Goal: Transaction & Acquisition: Purchase product/service

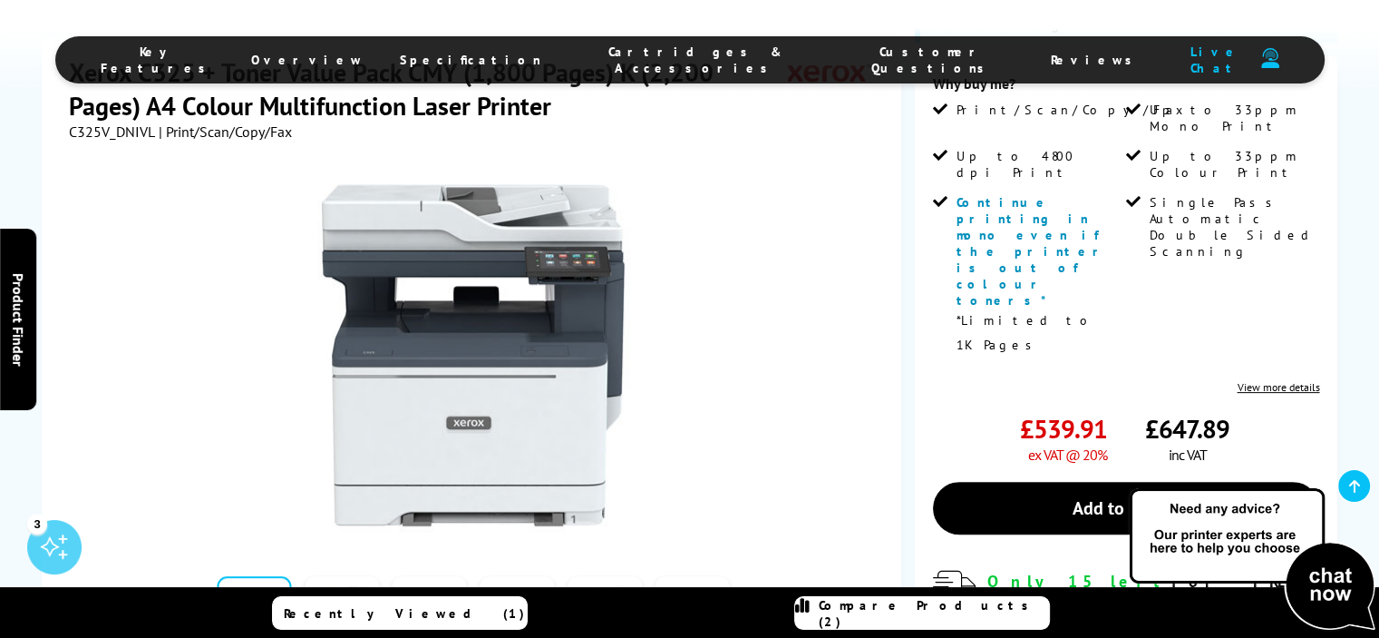
scroll to position [499, 0]
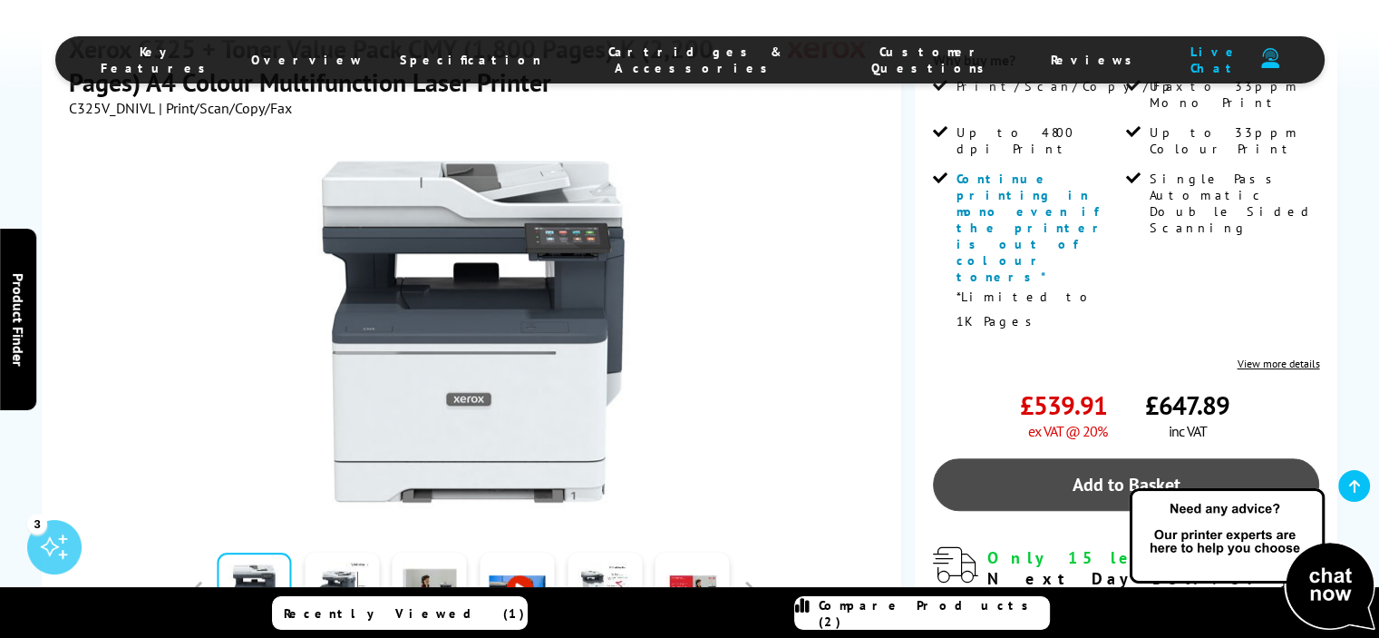
click at [1096, 458] on link "Add to Basket" at bounding box center [1126, 484] width 387 height 53
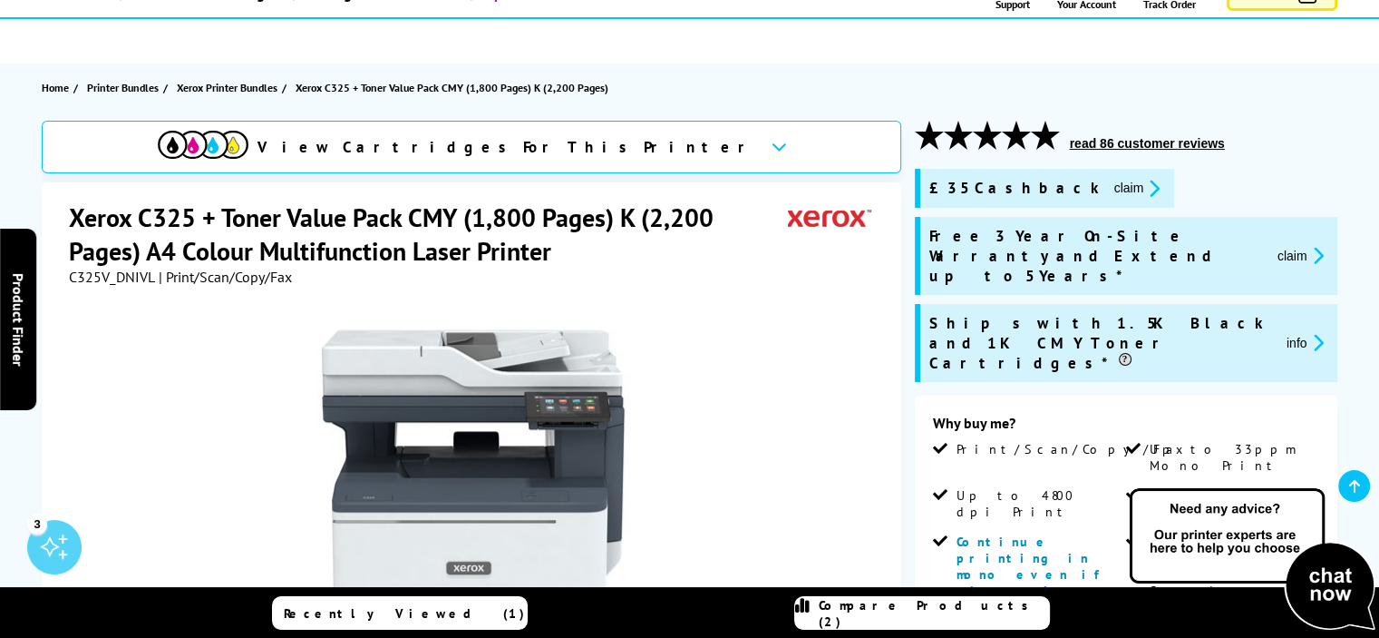
scroll to position [0, 0]
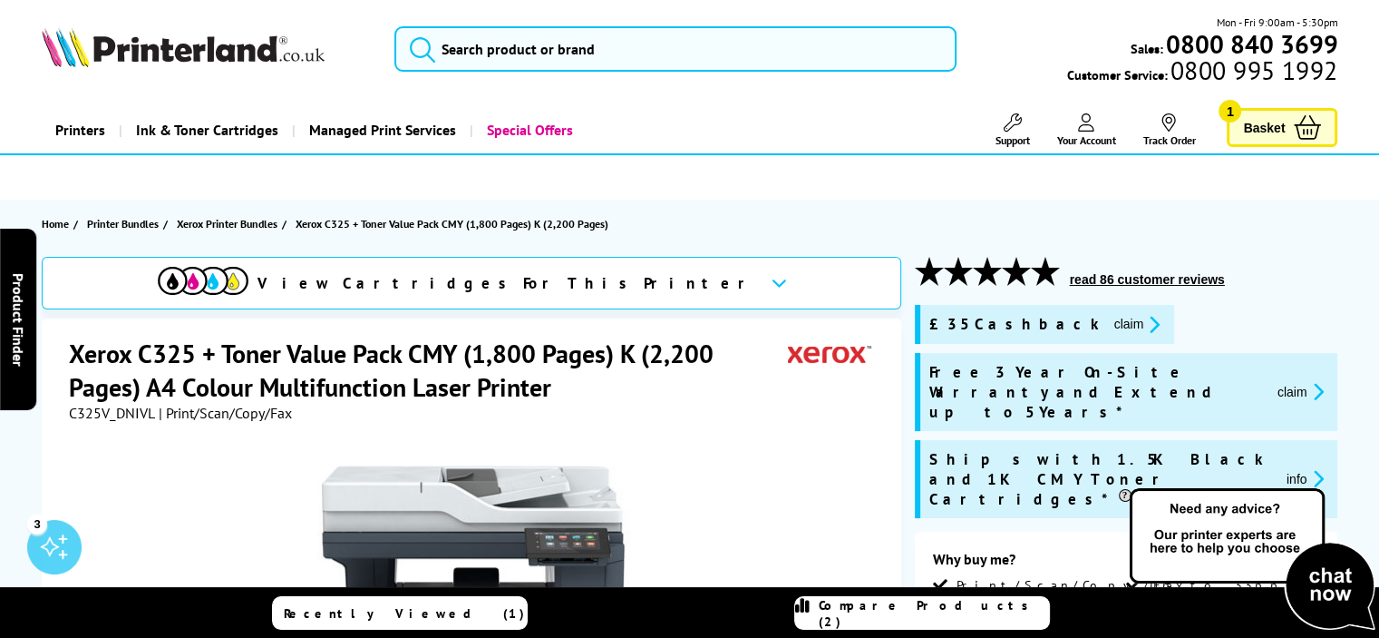
click at [1275, 132] on span "Basket" at bounding box center [1264, 127] width 42 height 24
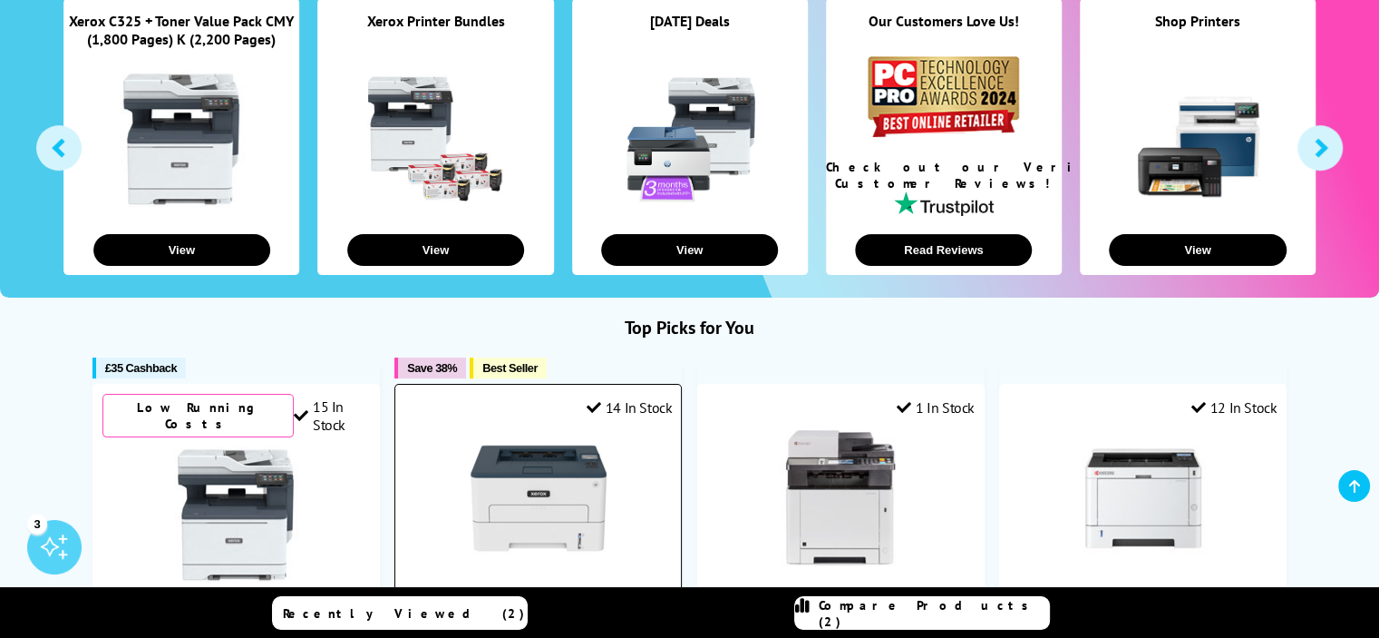
scroll to position [475, 0]
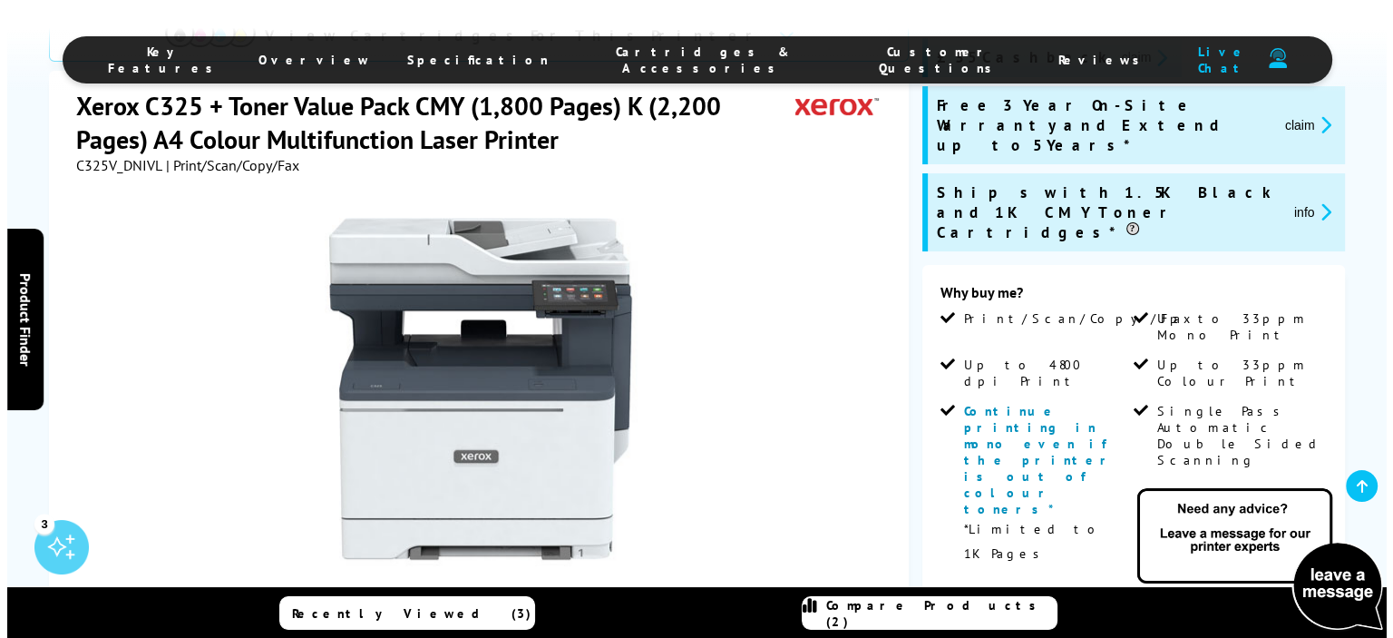
scroll to position [363, 0]
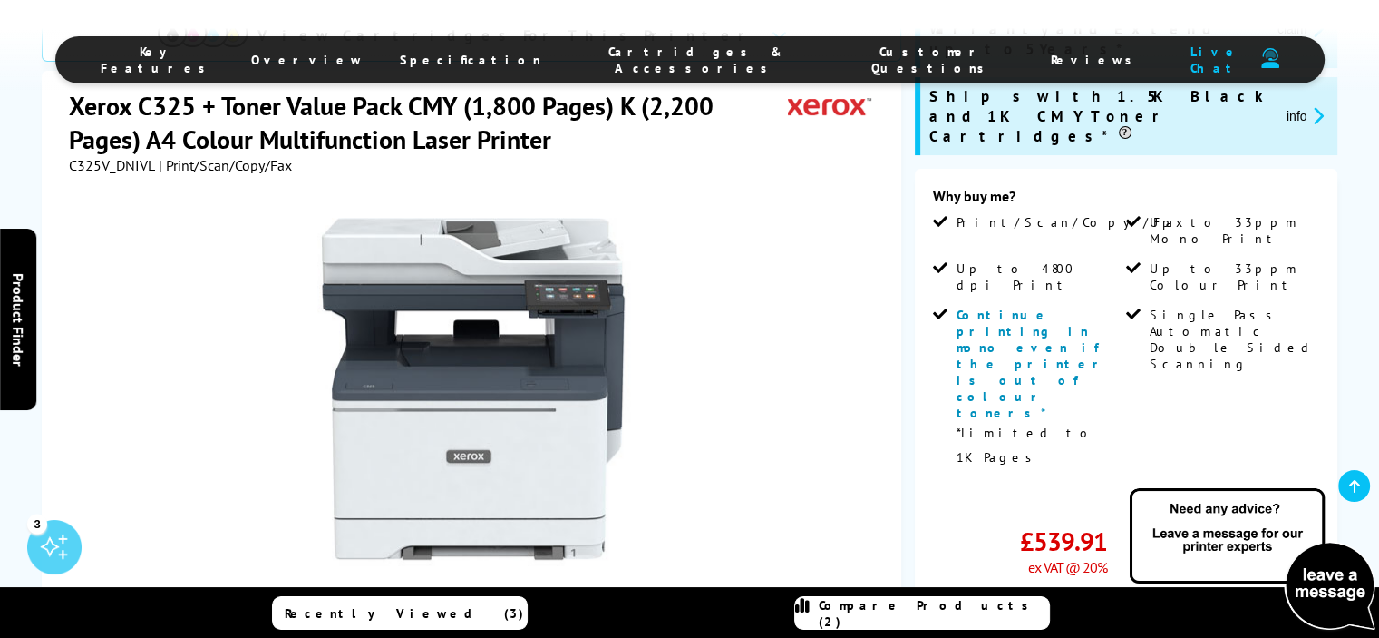
click at [1071, 594] on link "Add to Basket" at bounding box center [1126, 620] width 387 height 53
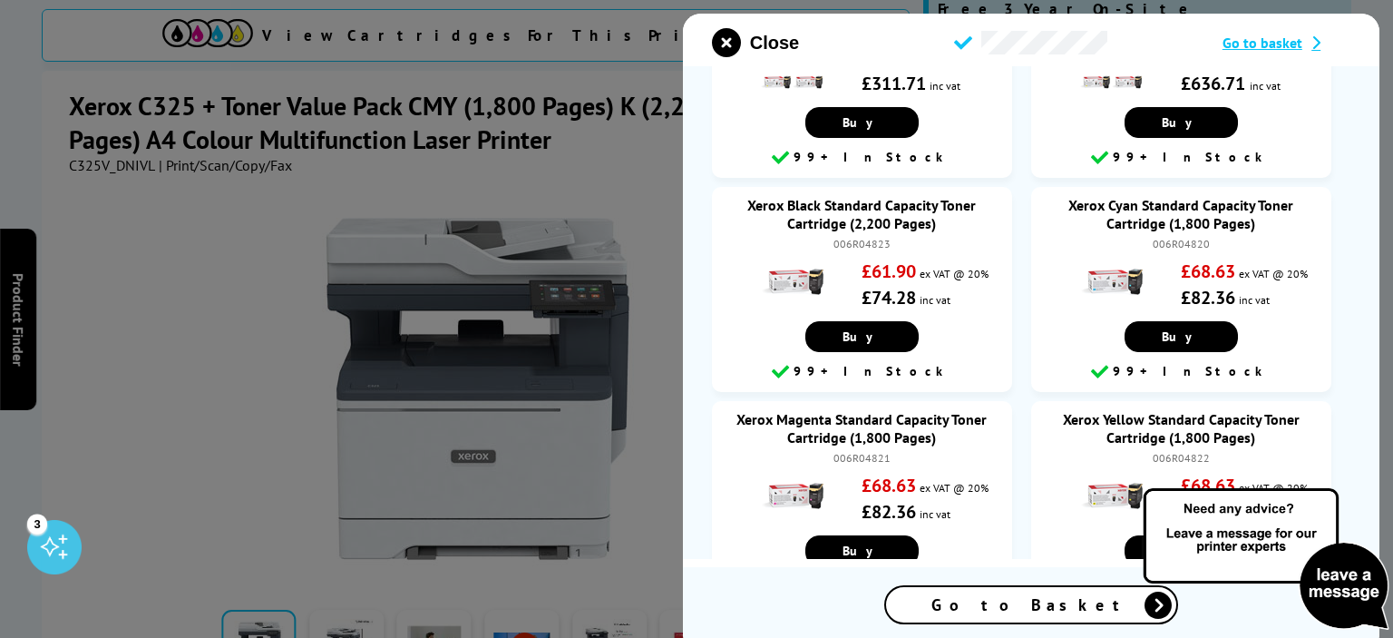
scroll to position [134, 0]
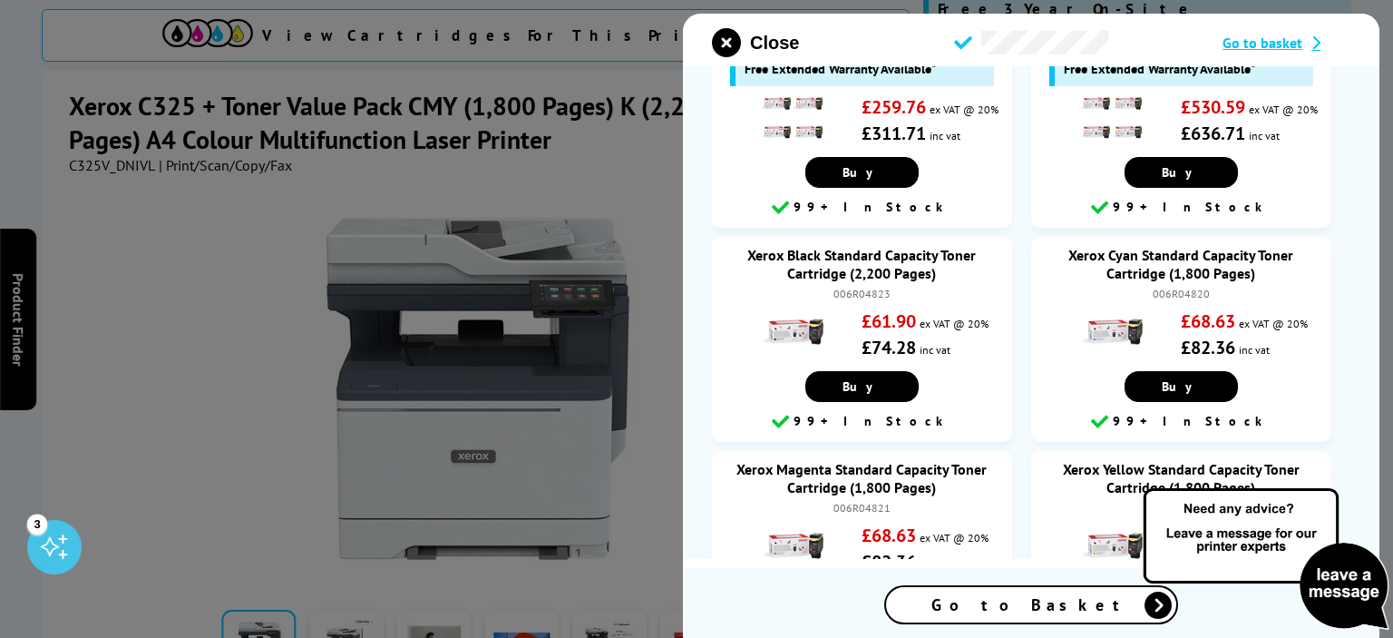
click at [1262, 44] on span "Go to basket" at bounding box center [1263, 43] width 80 height 18
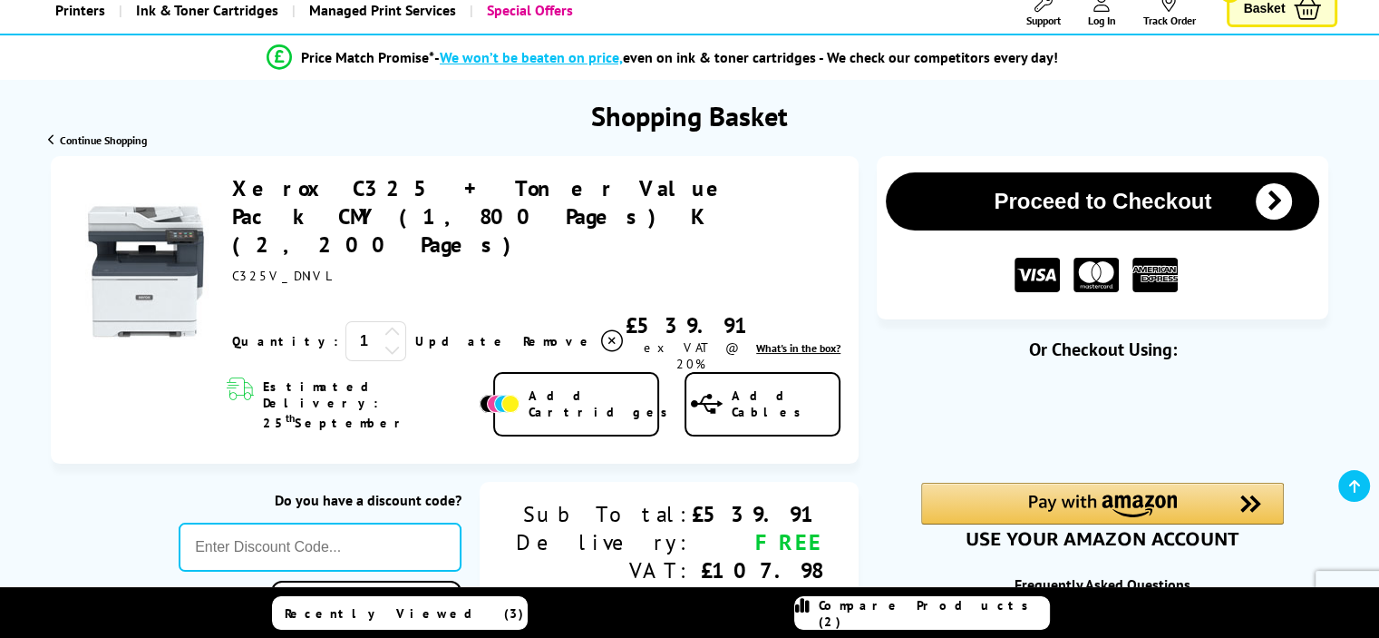
scroll to position [159, 0]
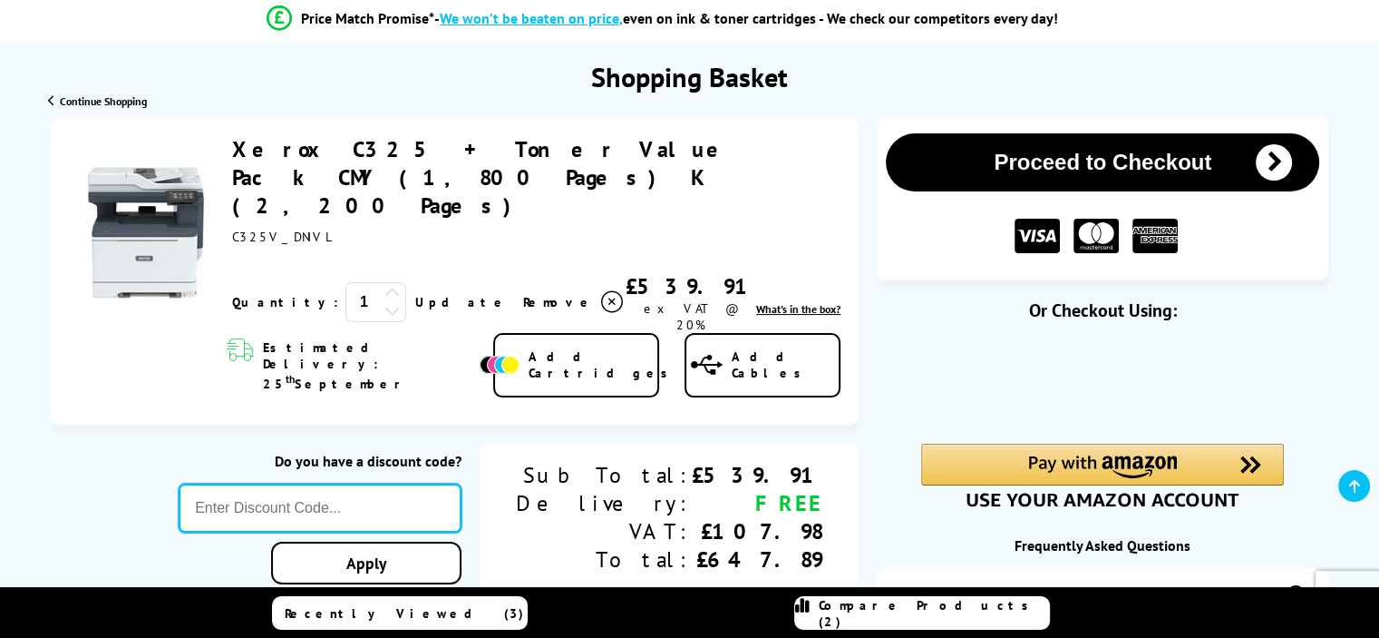
click at [443, 483] on input "text" at bounding box center [320, 507] width 283 height 49
type input "SEPT10"
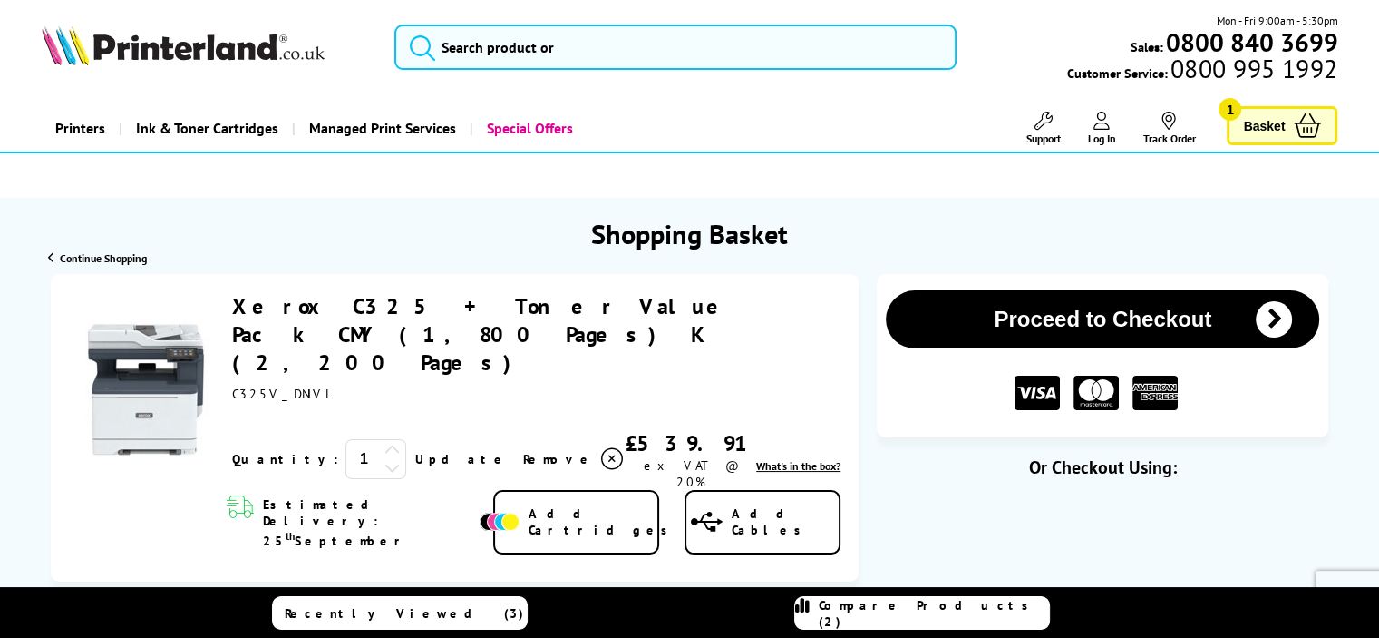
scroll to position [0, 0]
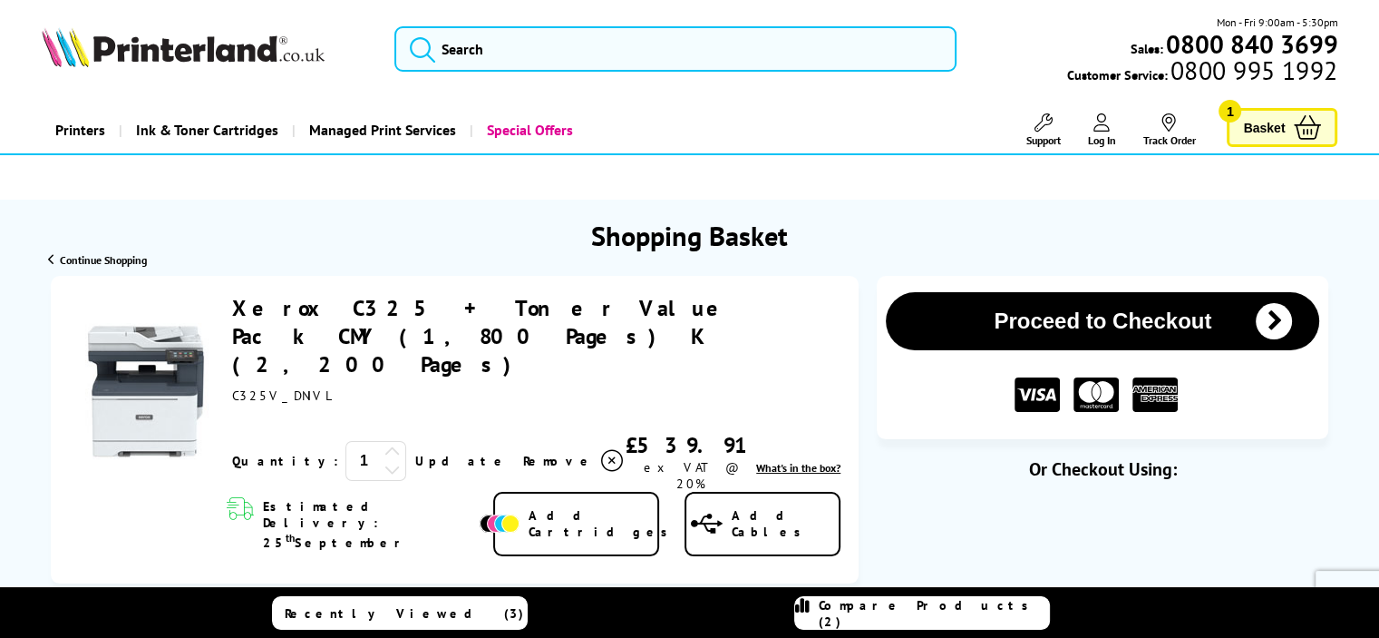
click at [1273, 133] on span "Basket" at bounding box center [1264, 127] width 42 height 24
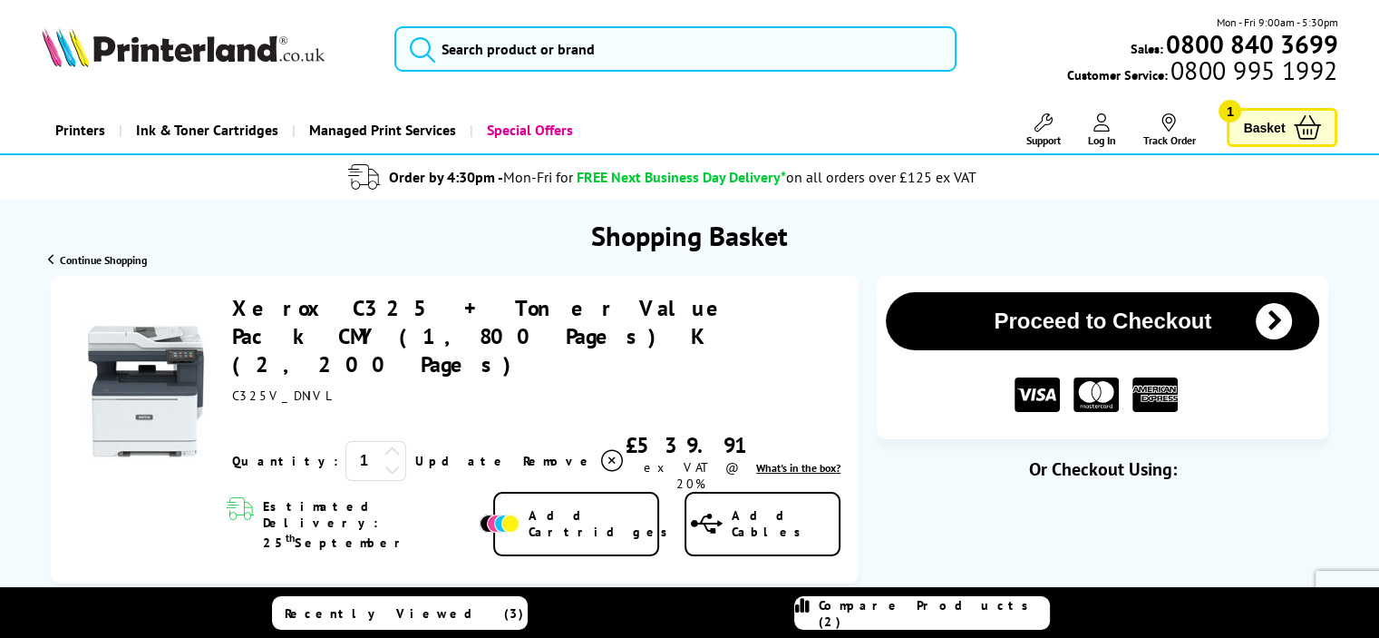
click at [1266, 126] on span "Basket" at bounding box center [1264, 127] width 42 height 24
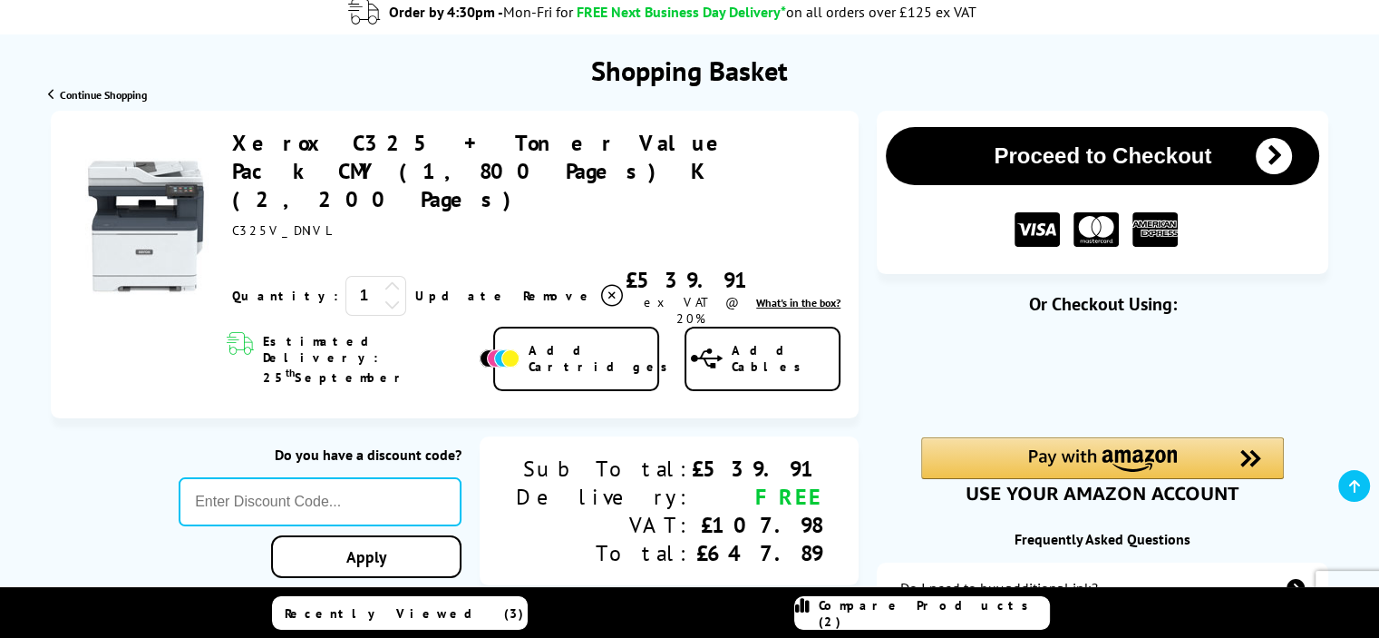
scroll to position [136, 0]
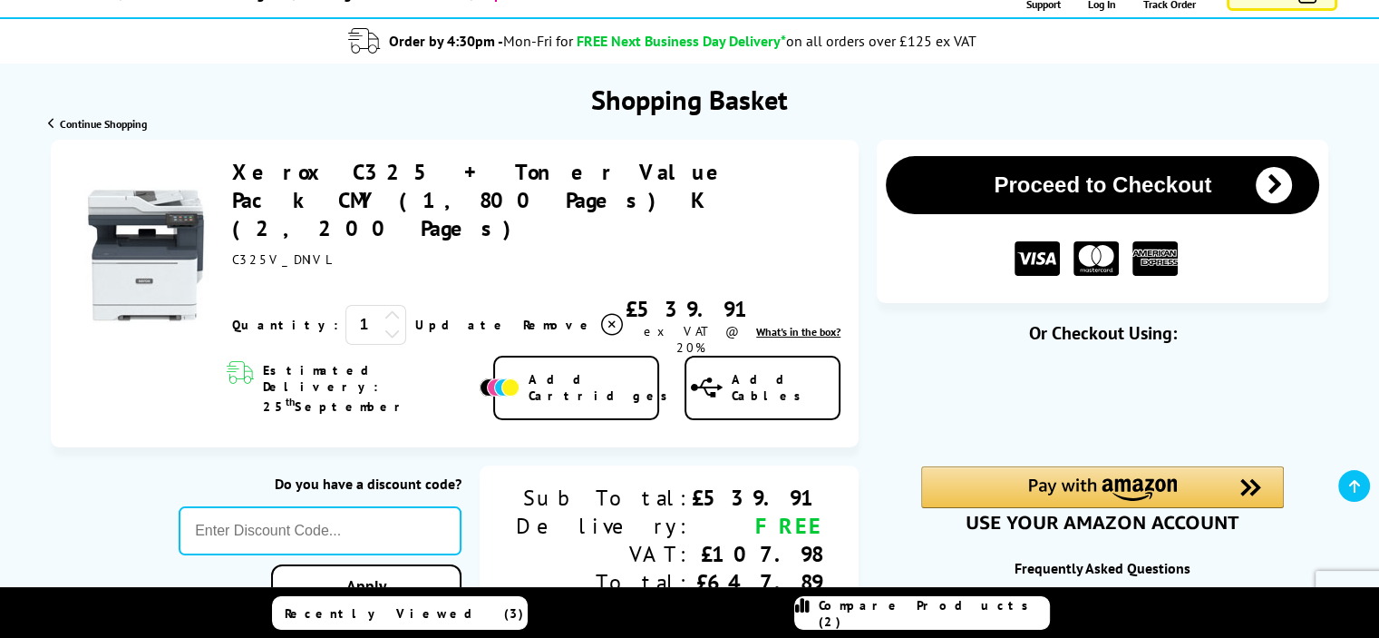
click at [601, 314] on icon at bounding box center [612, 325] width 22 height 22
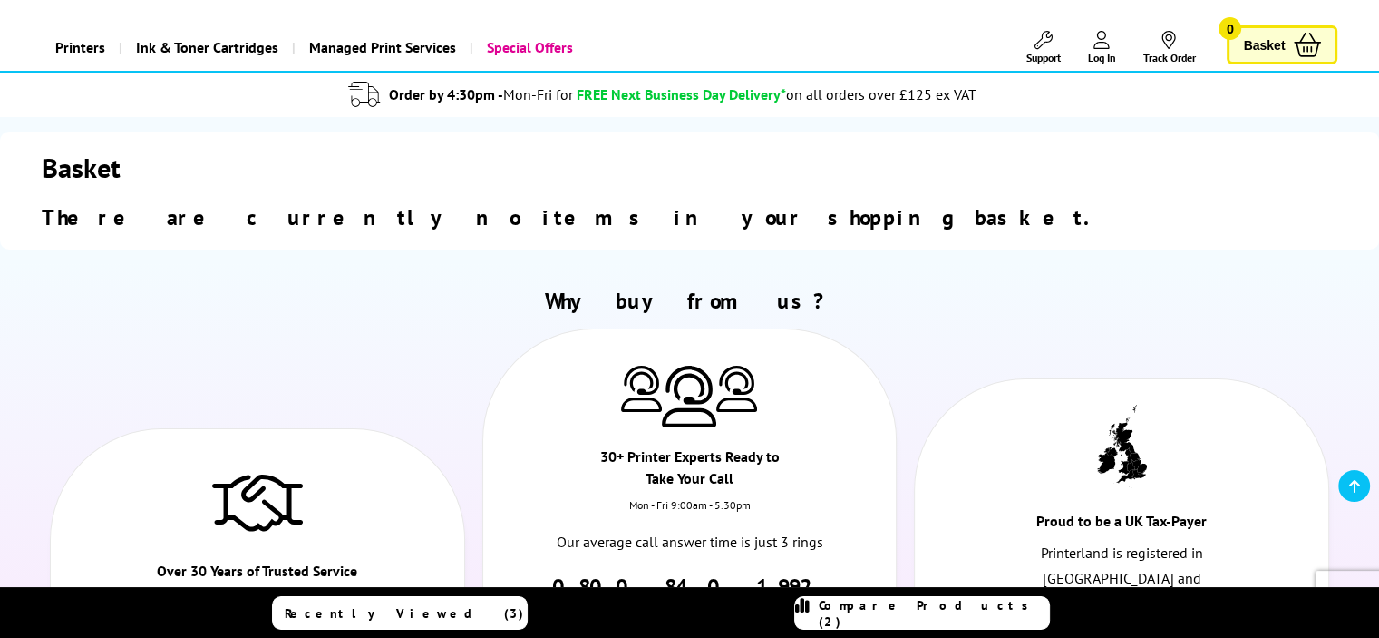
scroll to position [0, 0]
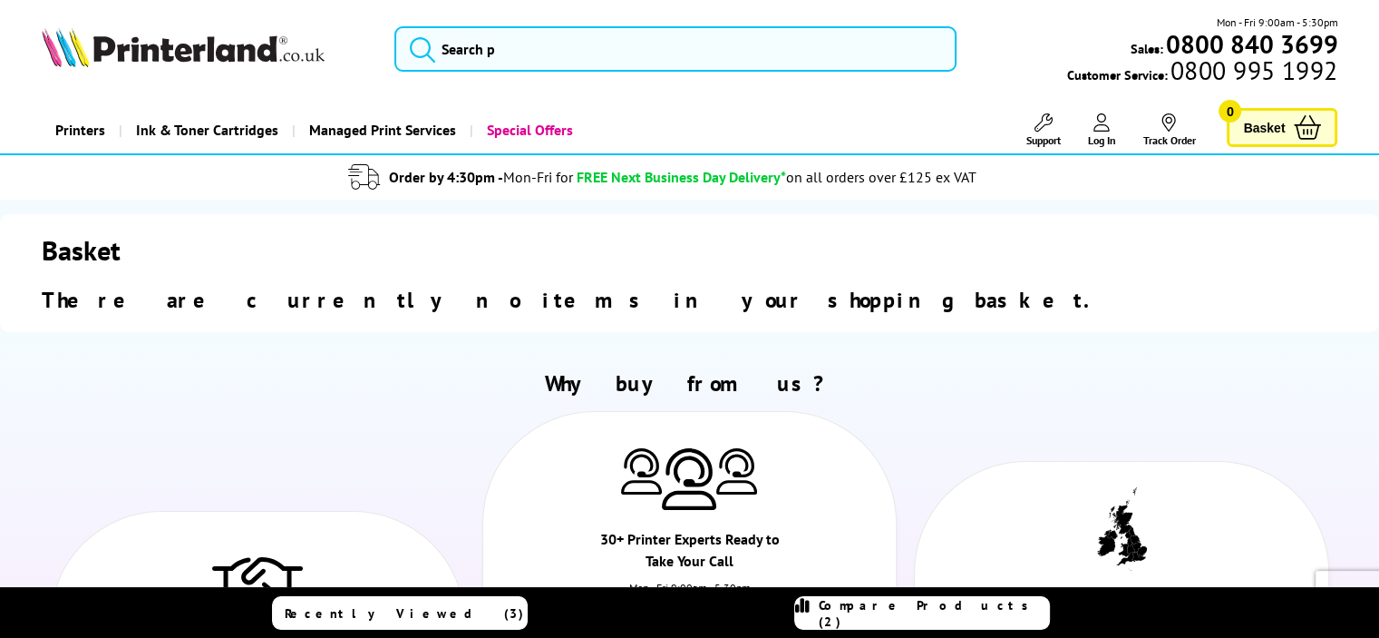
click at [195, 50] on img at bounding box center [183, 47] width 283 height 40
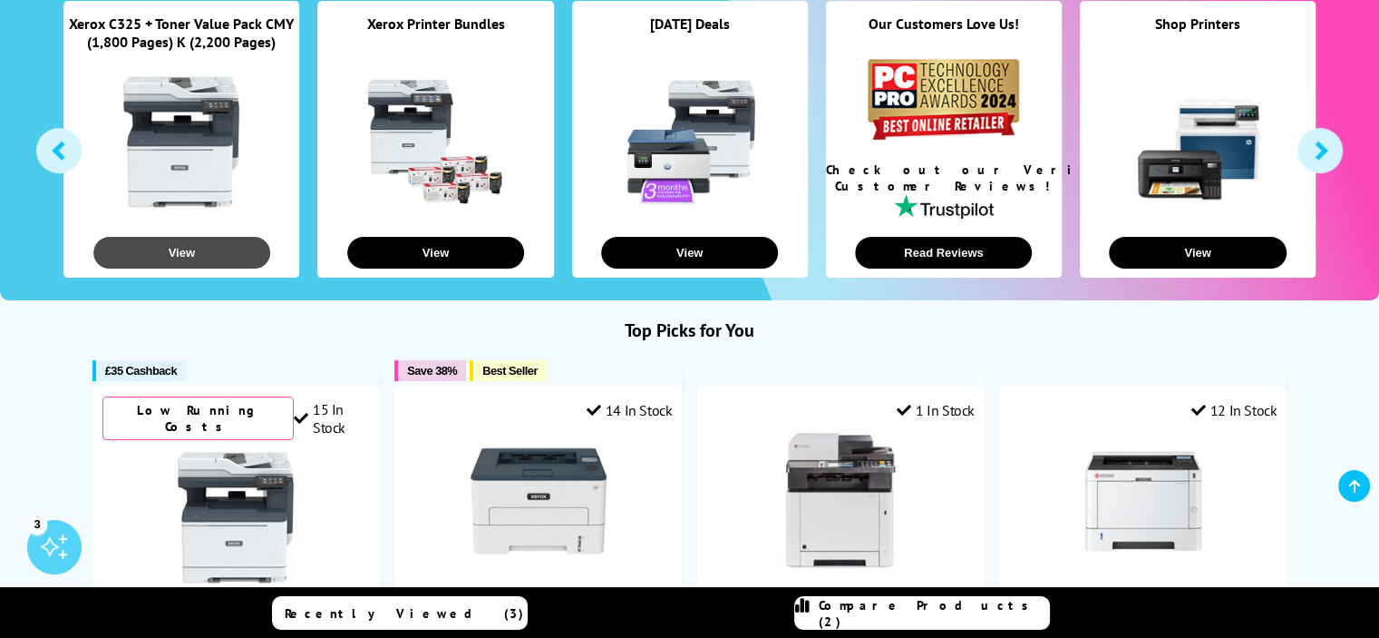
scroll to position [294, 0]
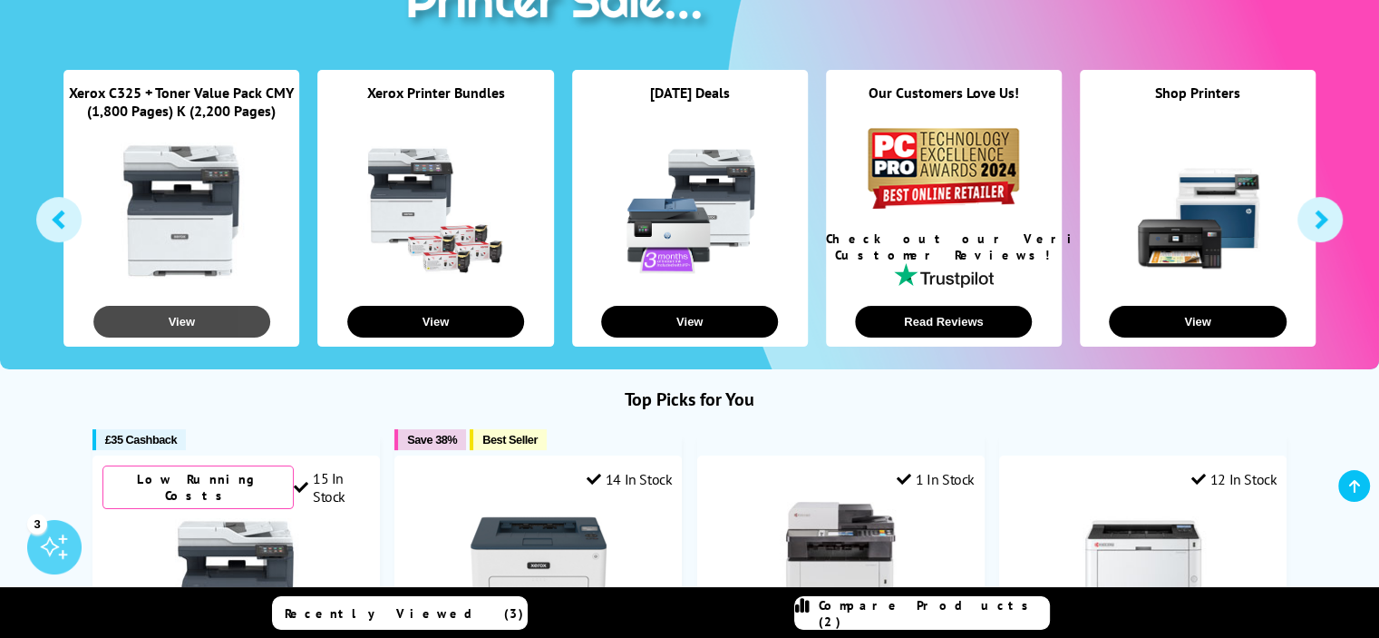
click at [199, 326] on button "View" at bounding box center [181, 322] width 177 height 32
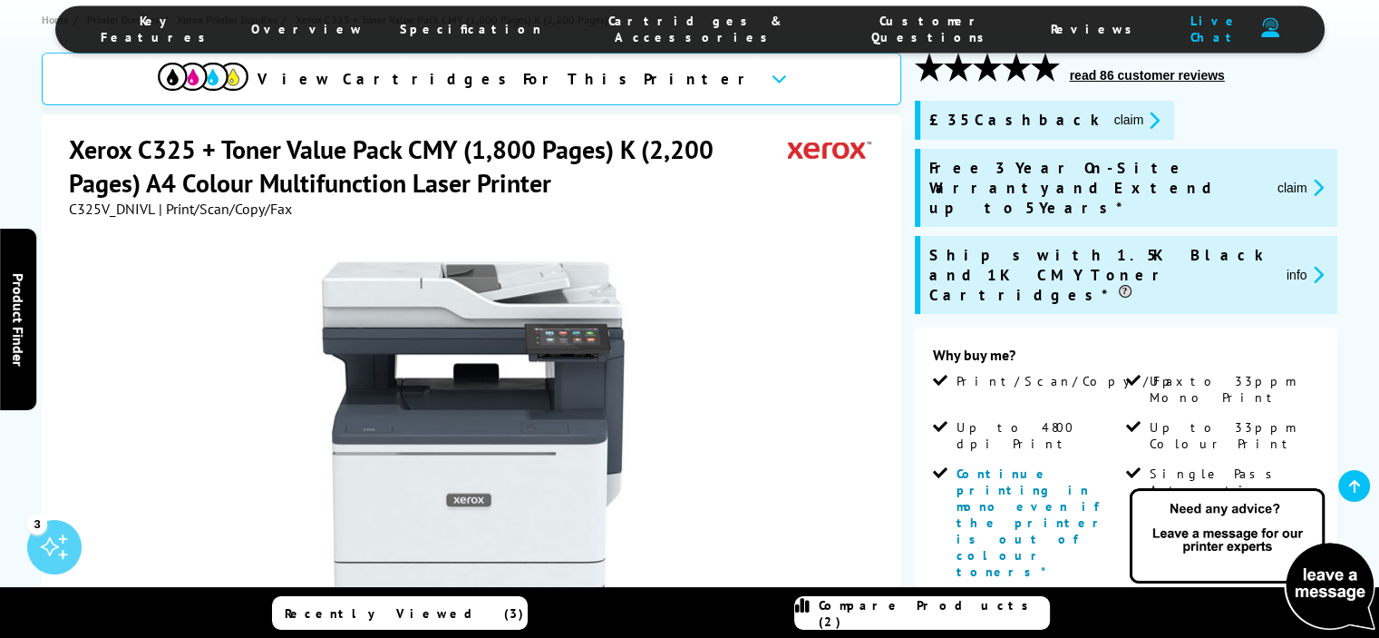
scroll to position [203, 0]
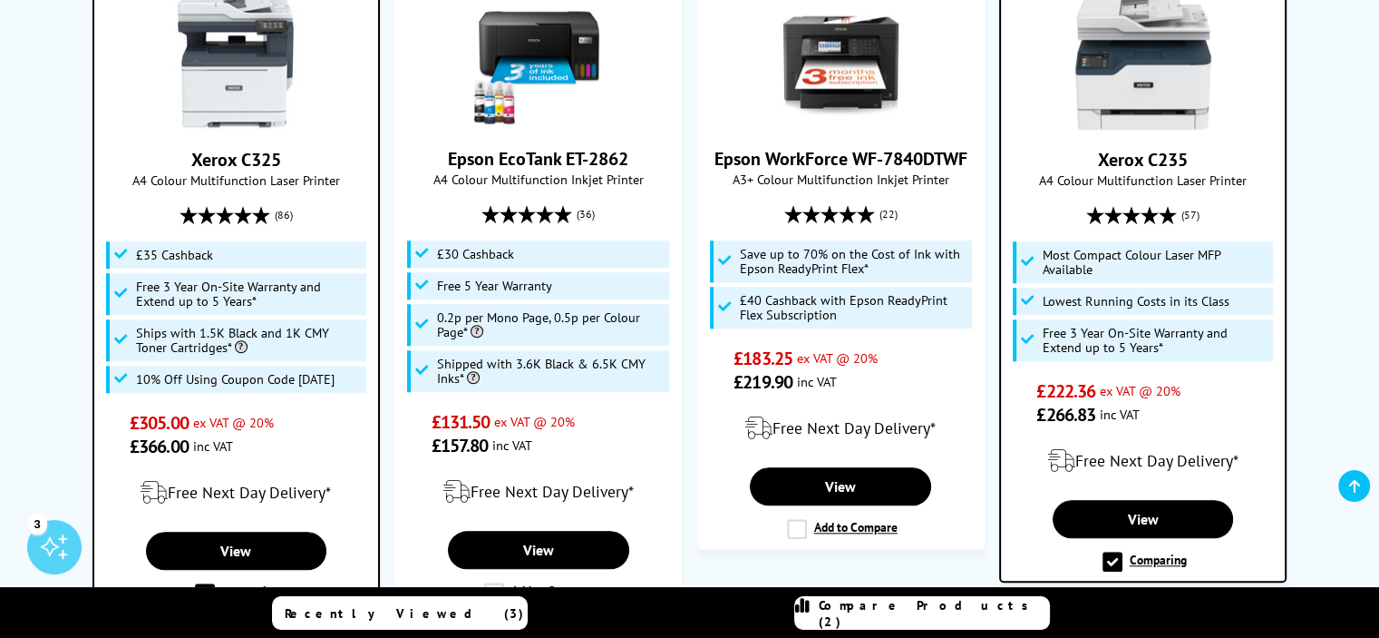
scroll to position [1654, 0]
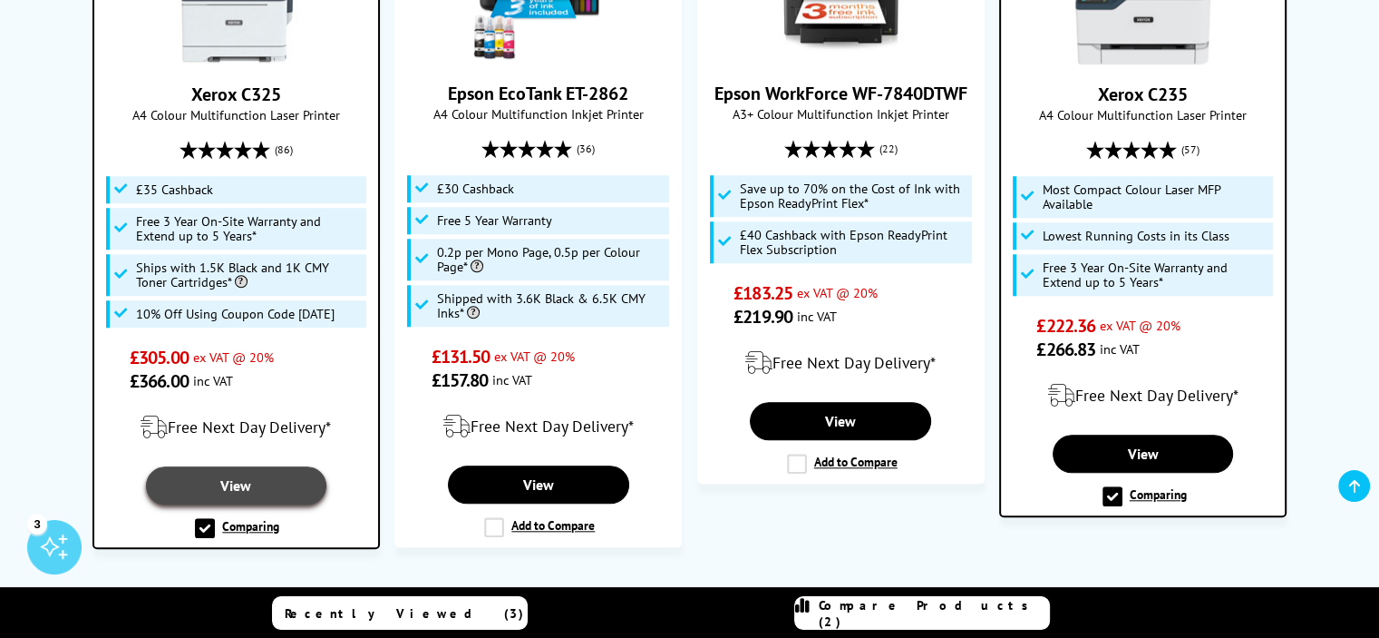
click at [277, 466] on link "View" at bounding box center [236, 485] width 180 height 38
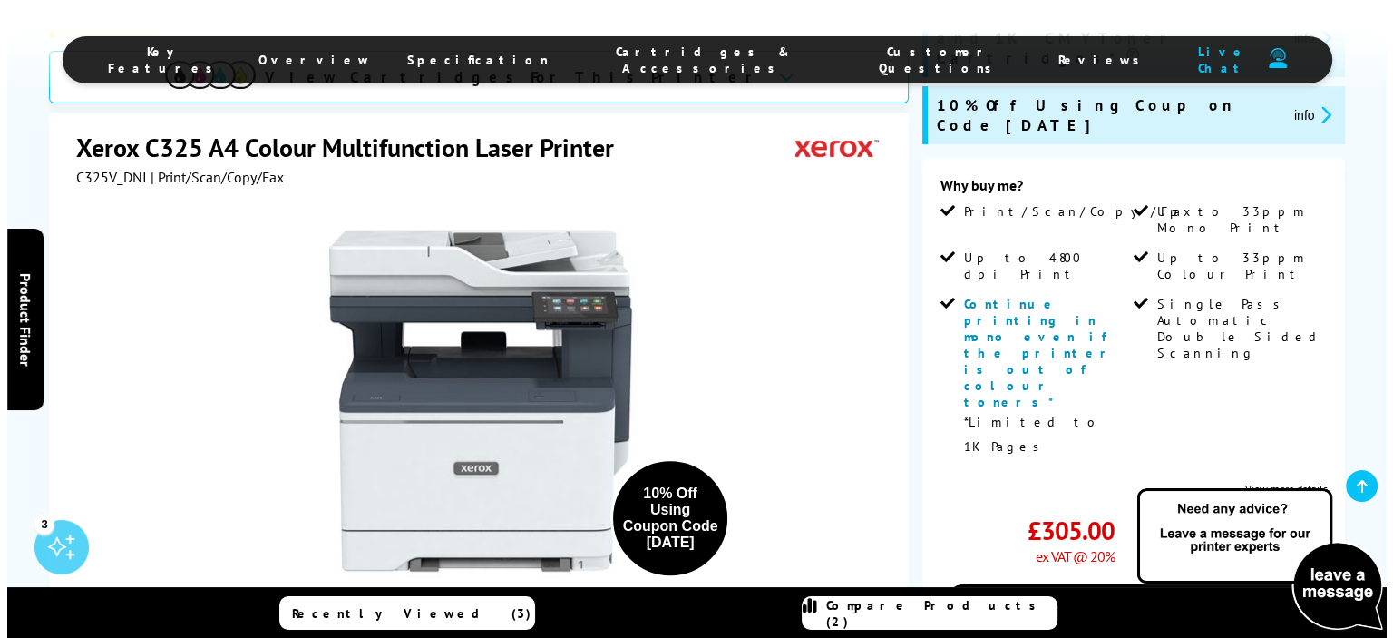
scroll to position [475, 0]
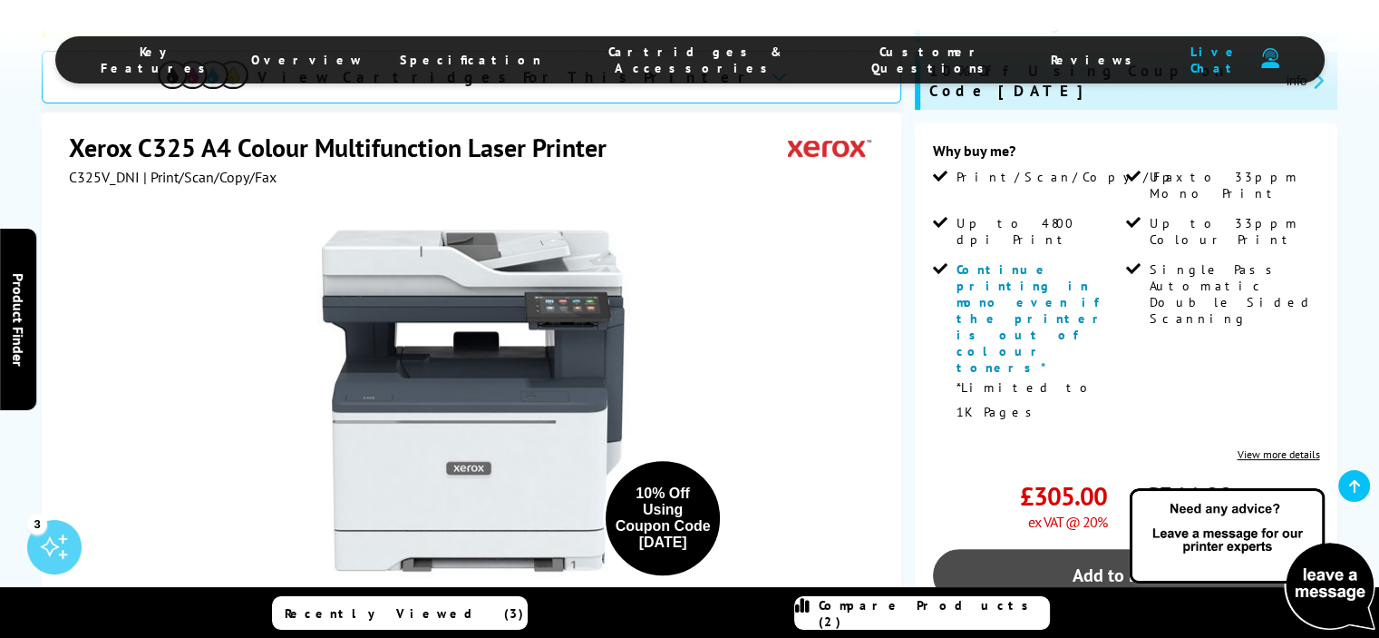
click at [1055, 549] on link "Add to Basket" at bounding box center [1126, 575] width 387 height 53
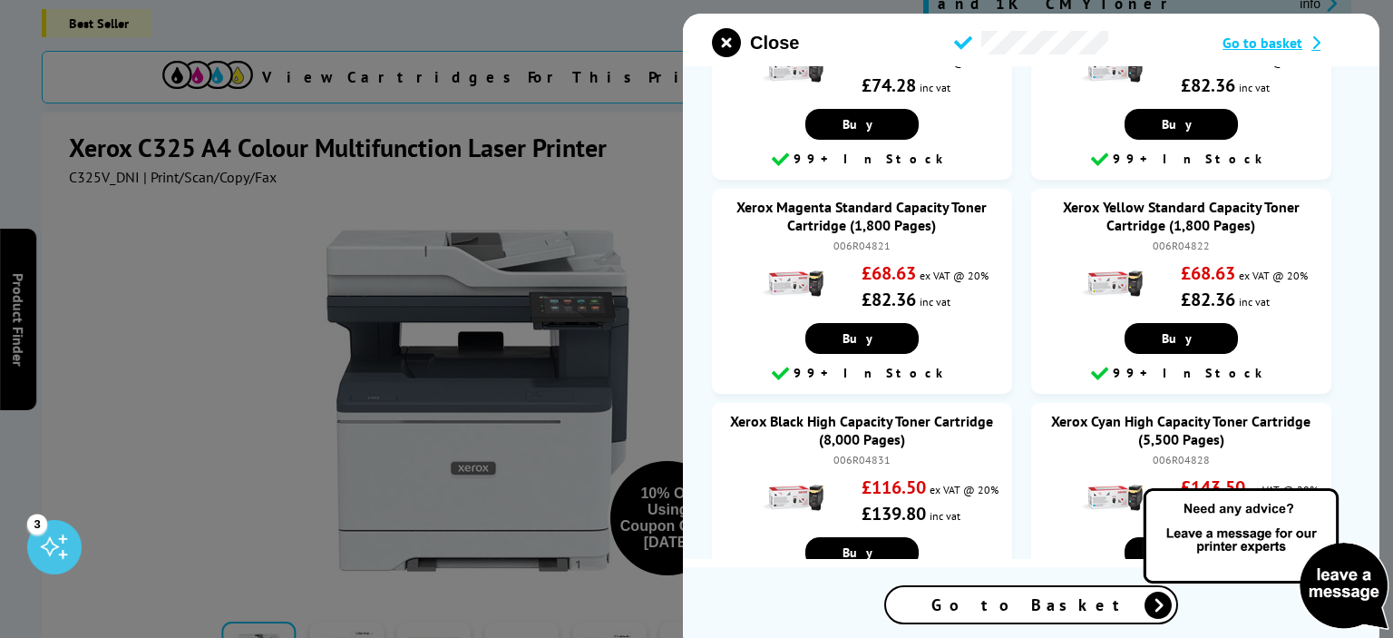
scroll to position [453, 0]
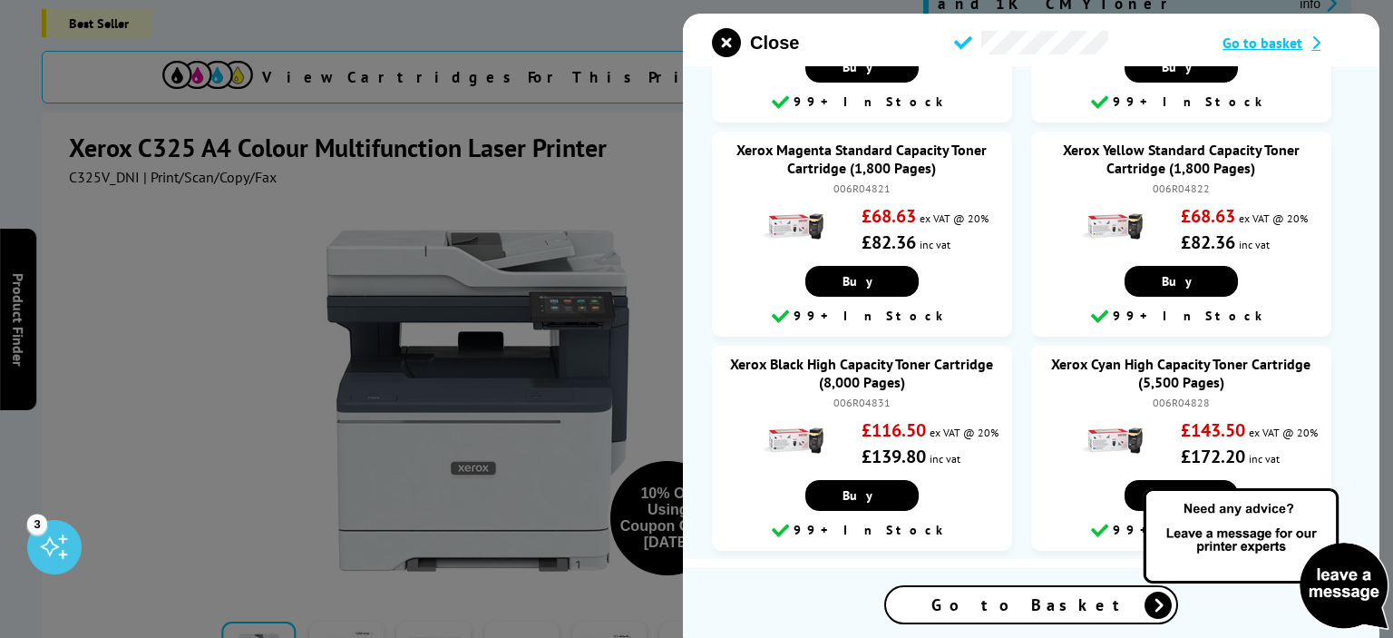
click at [992, 601] on span "Go to Basket" at bounding box center [1031, 604] width 200 height 21
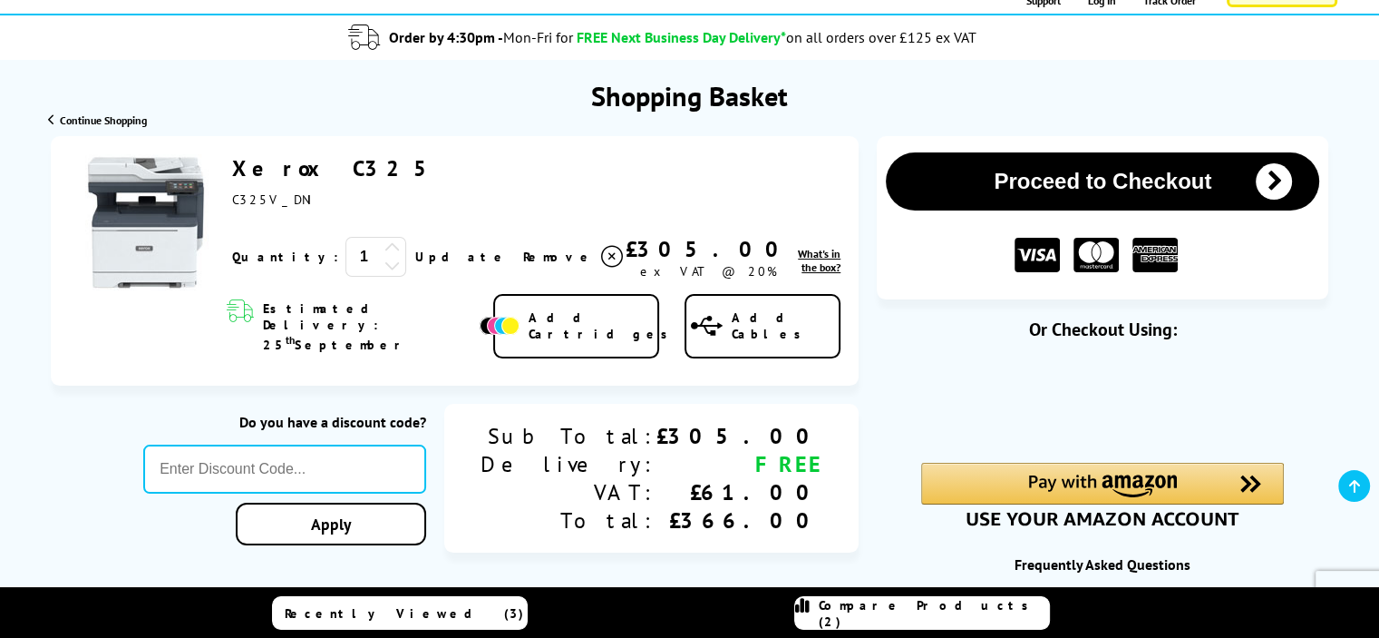
scroll to position [159, 0]
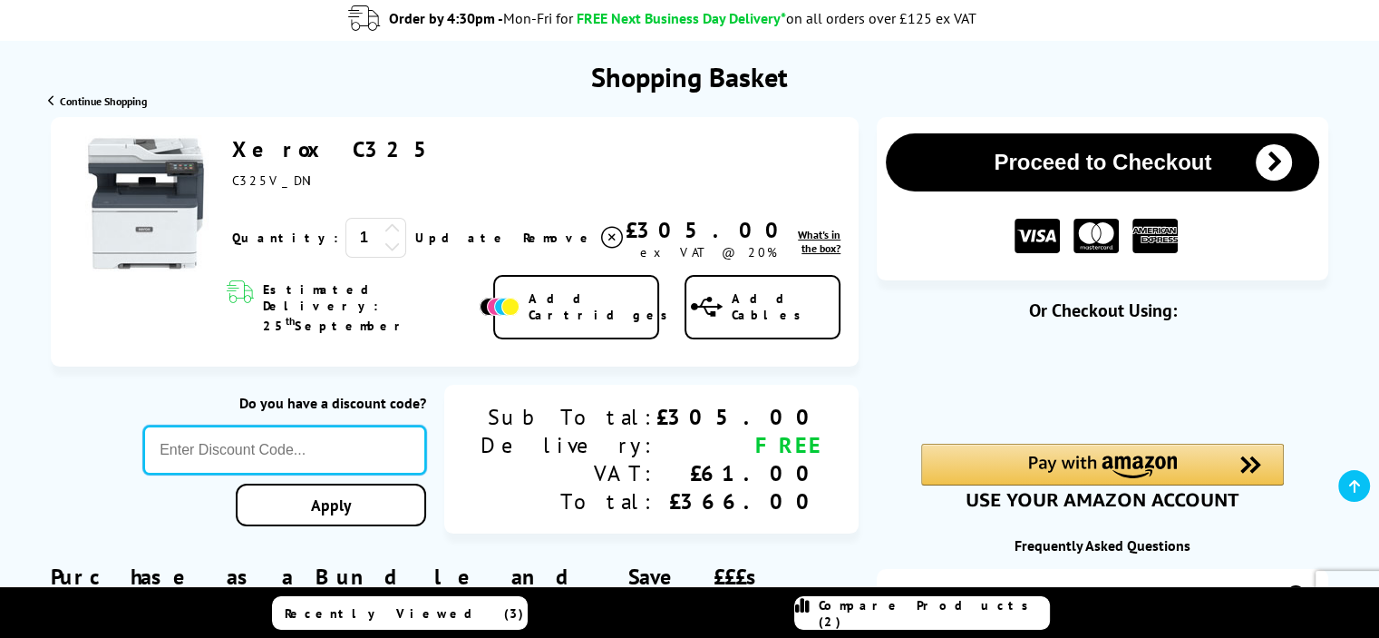
click at [381, 425] on input "text" at bounding box center [284, 449] width 283 height 49
type input "SEPT10"
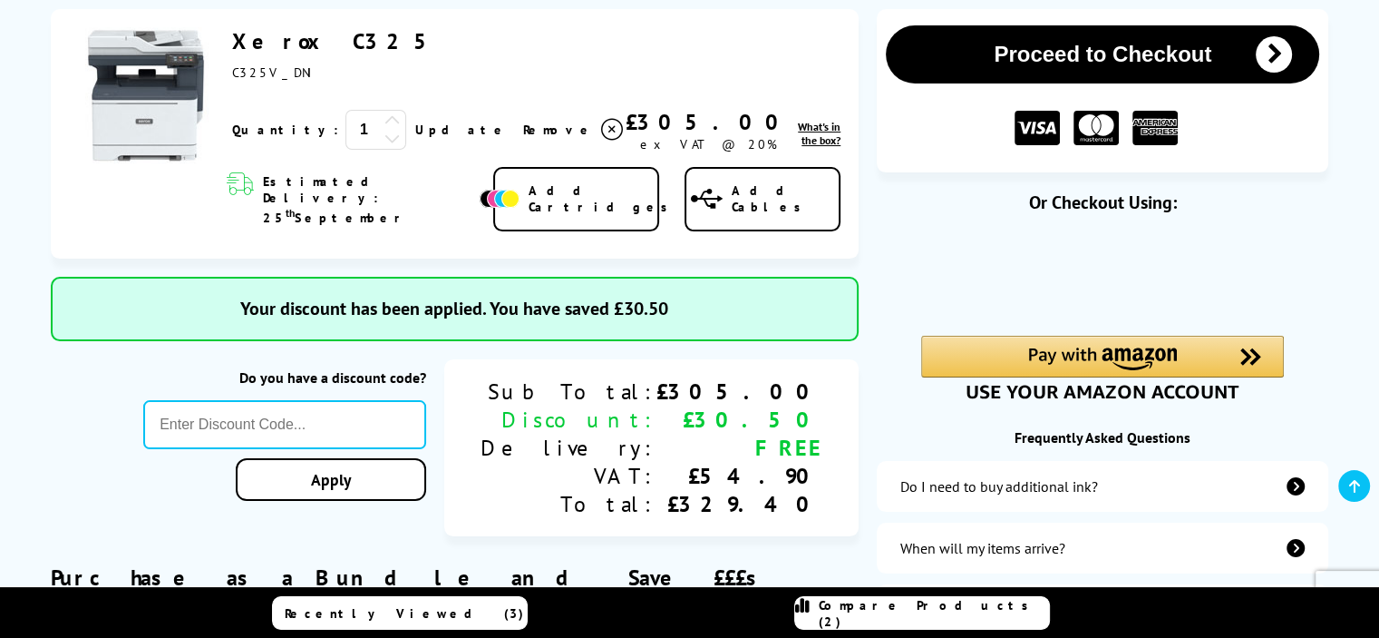
scroll to position [272, 0]
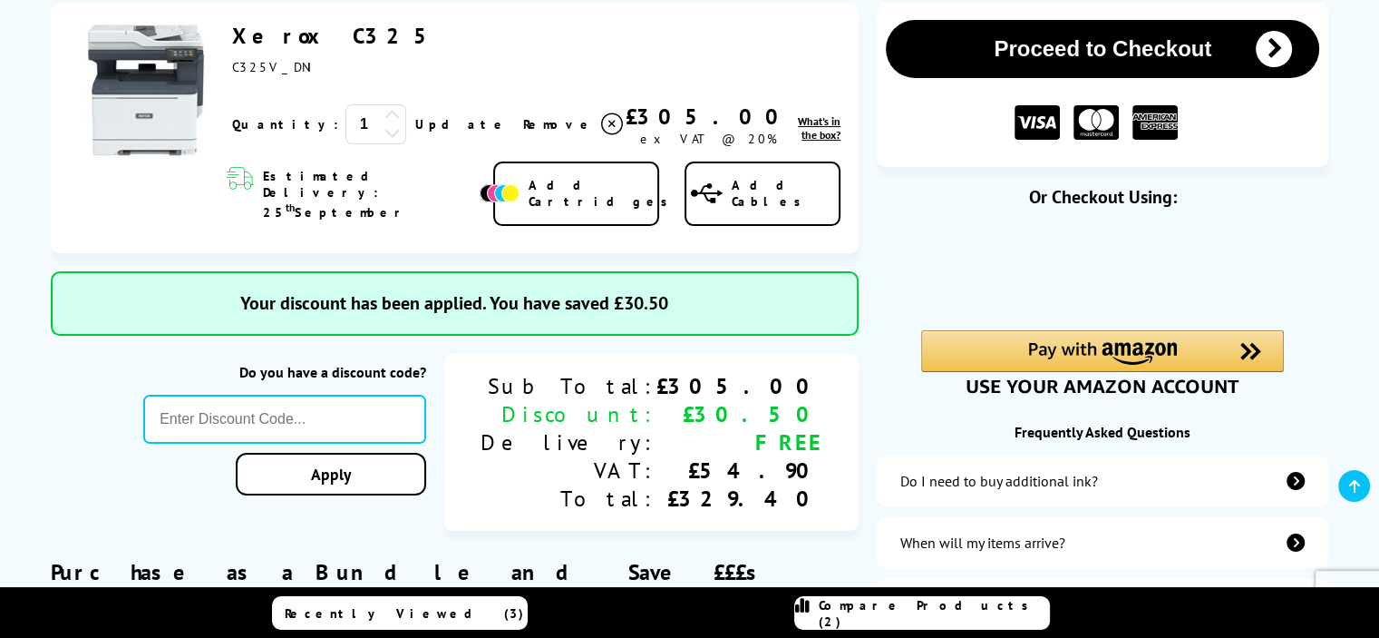
click at [588, 179] on span "Add Cartridges" at bounding box center [603, 193] width 149 height 33
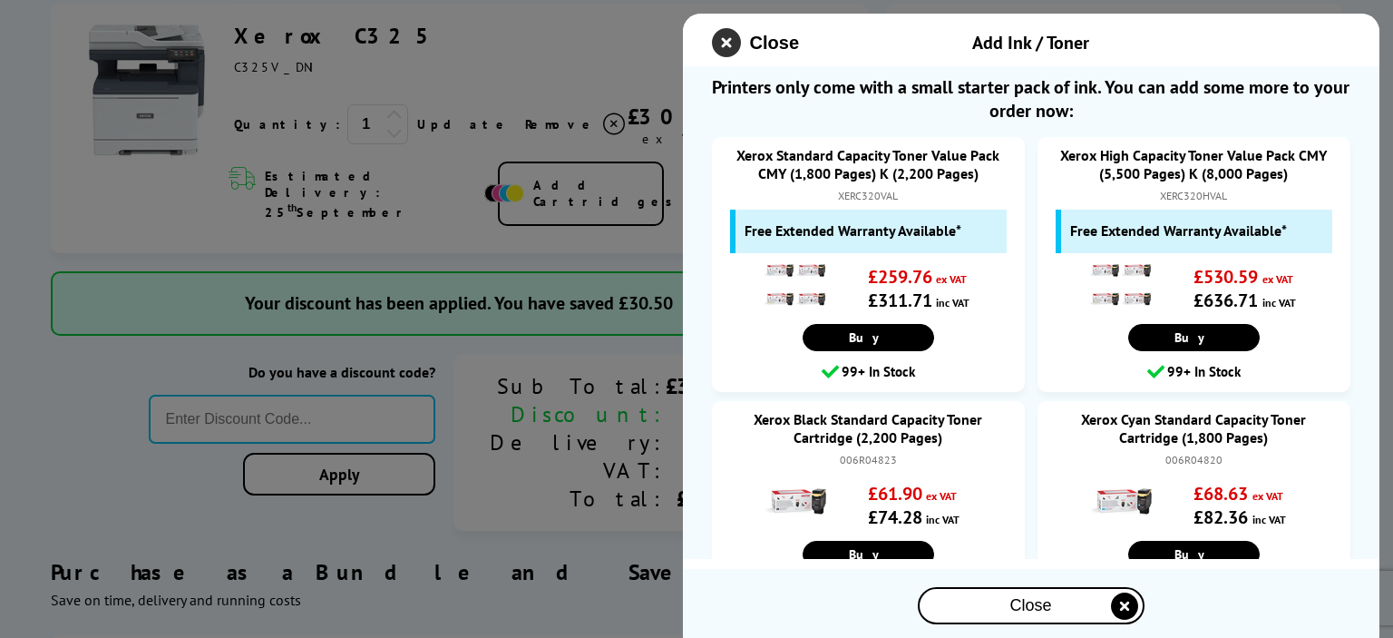
click at [726, 40] on icon "close modal" at bounding box center [726, 42] width 29 height 29
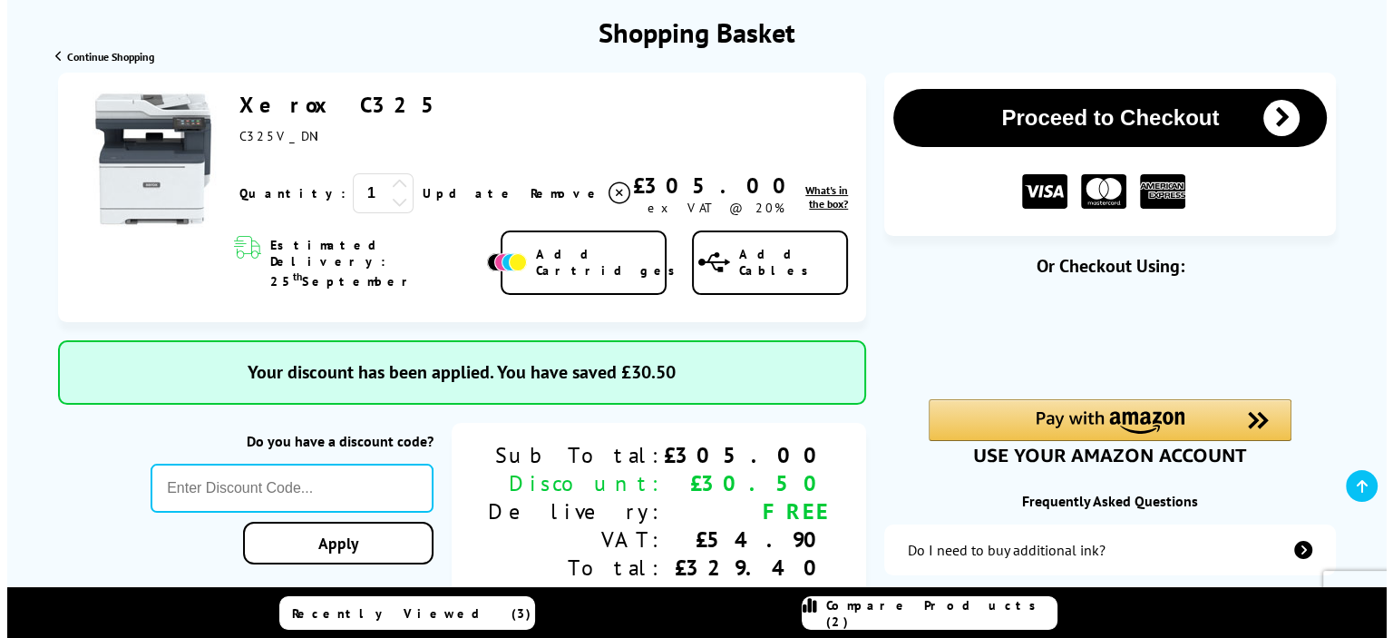
scroll to position [203, 0]
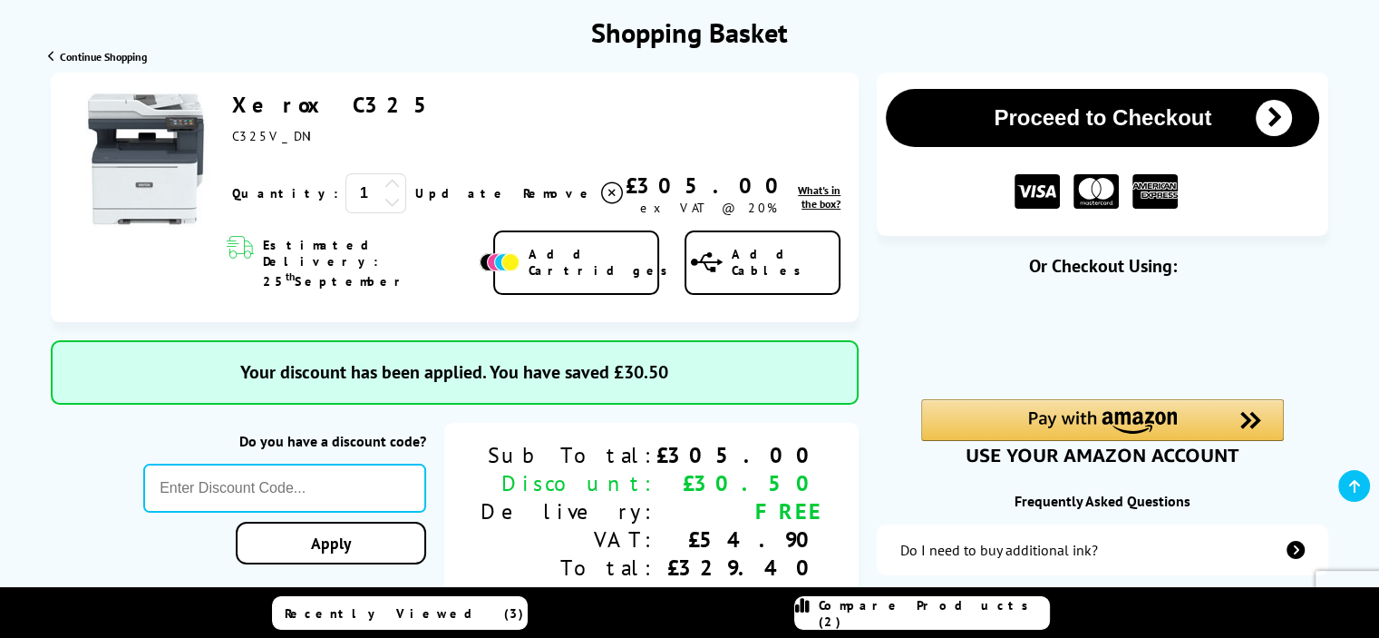
click at [562, 246] on span "Add Cartridges" at bounding box center [603, 262] width 149 height 33
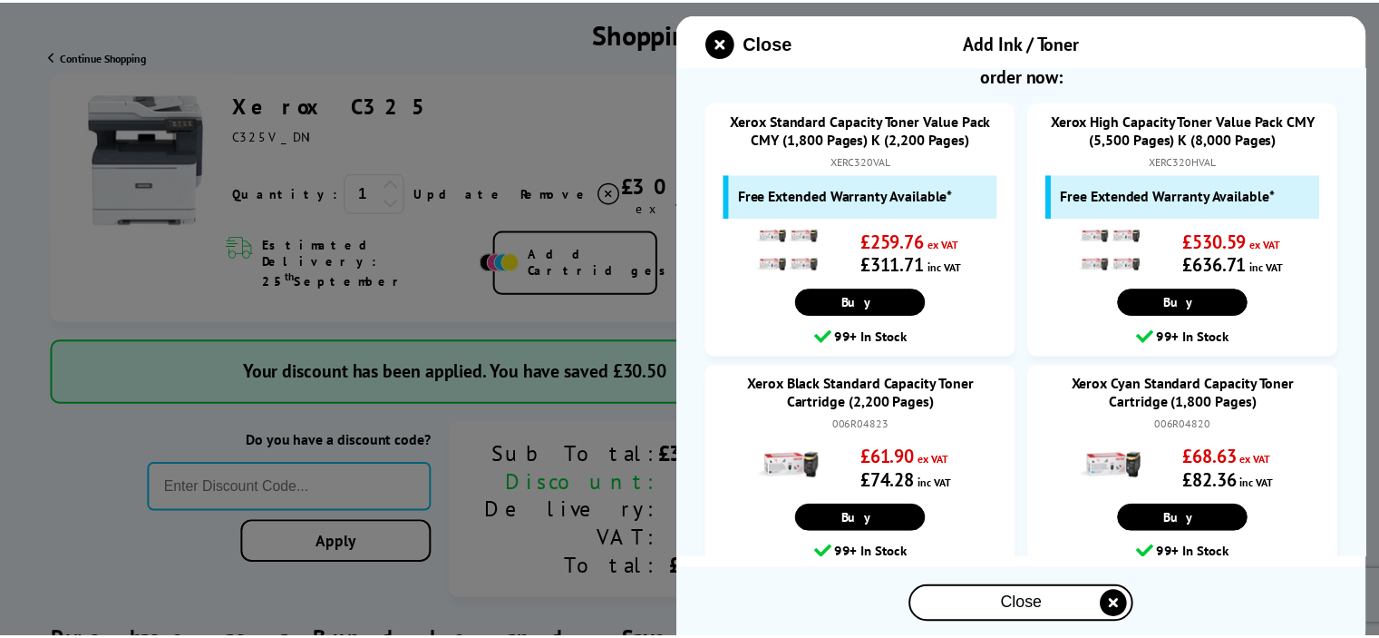
scroll to position [22, 0]
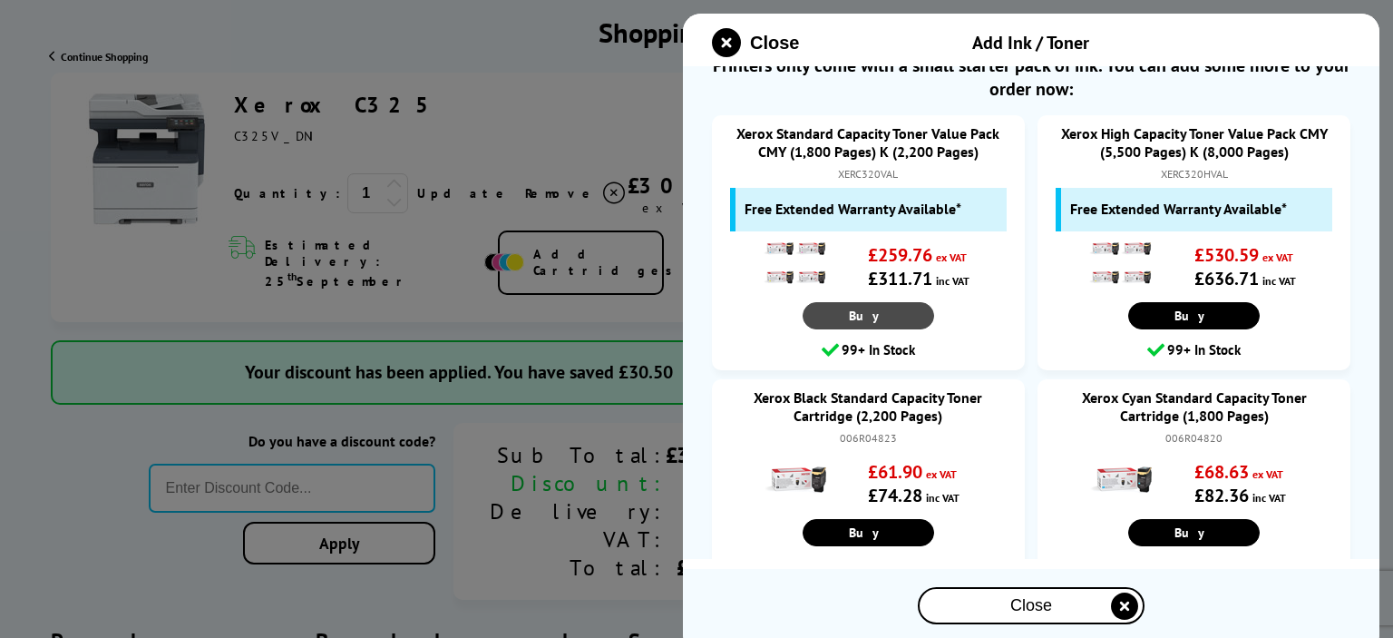
click at [868, 317] on link "Buy" at bounding box center [869, 315] width 132 height 27
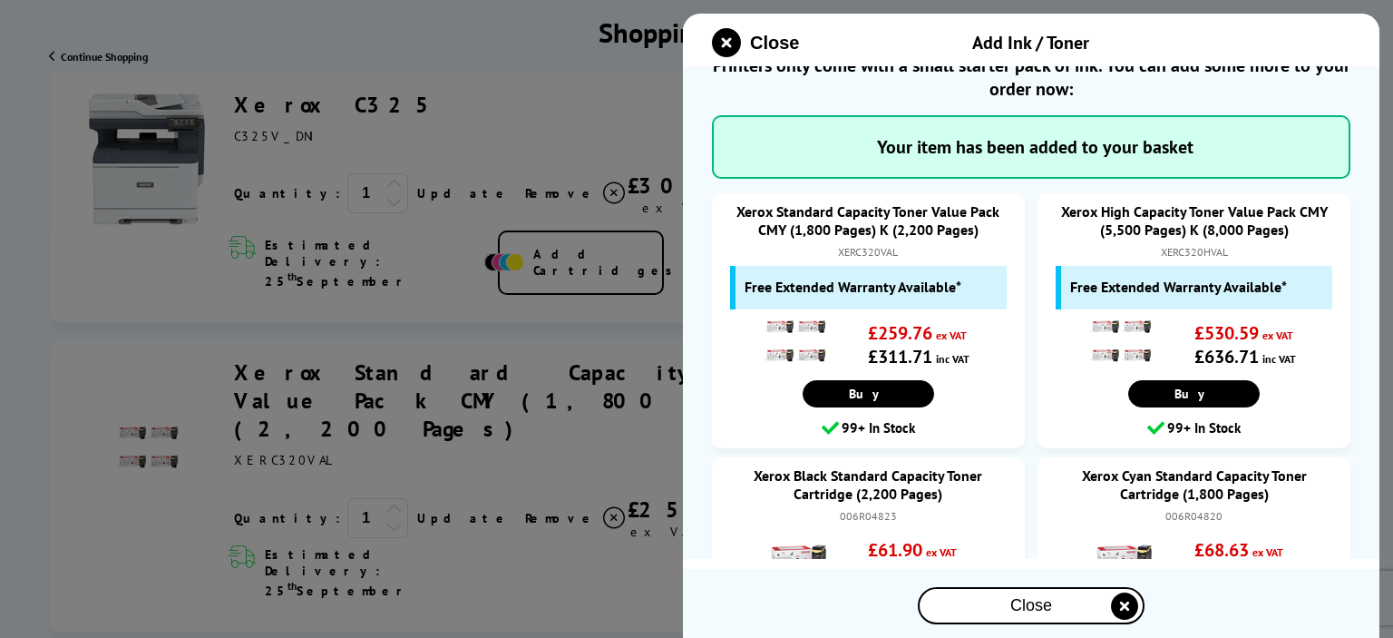
click at [1036, 606] on span "Close" at bounding box center [1031, 605] width 42 height 19
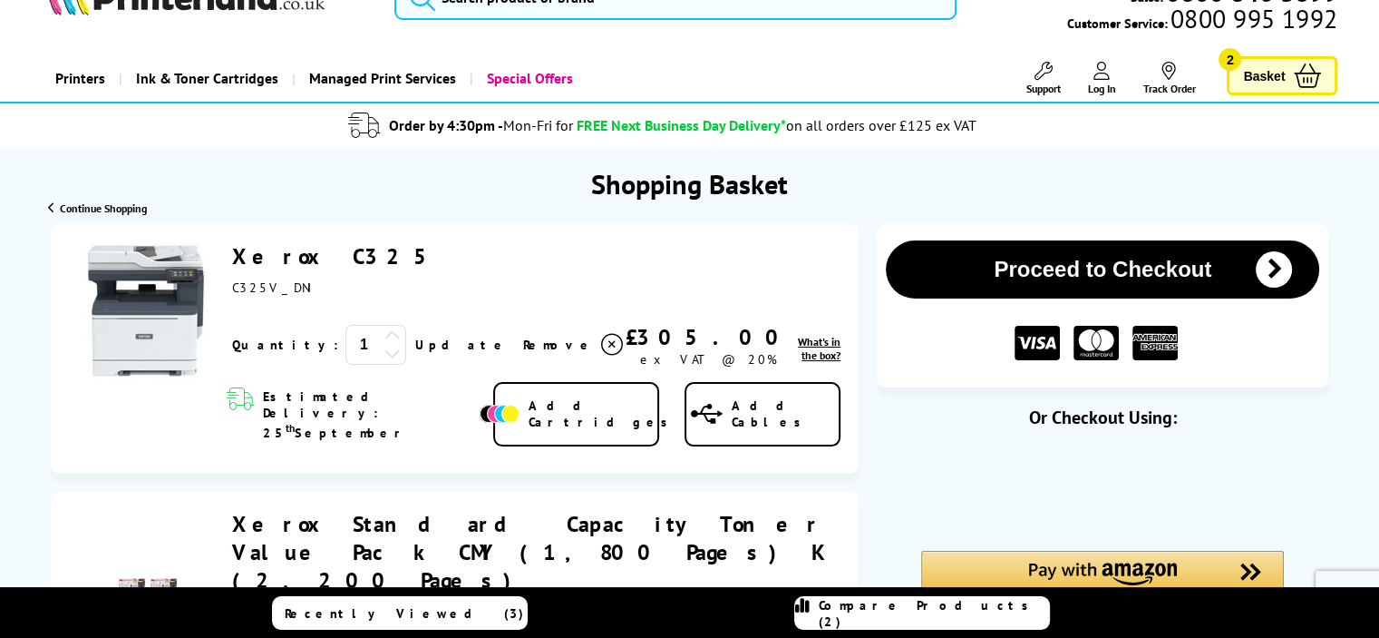
scroll to position [0, 0]
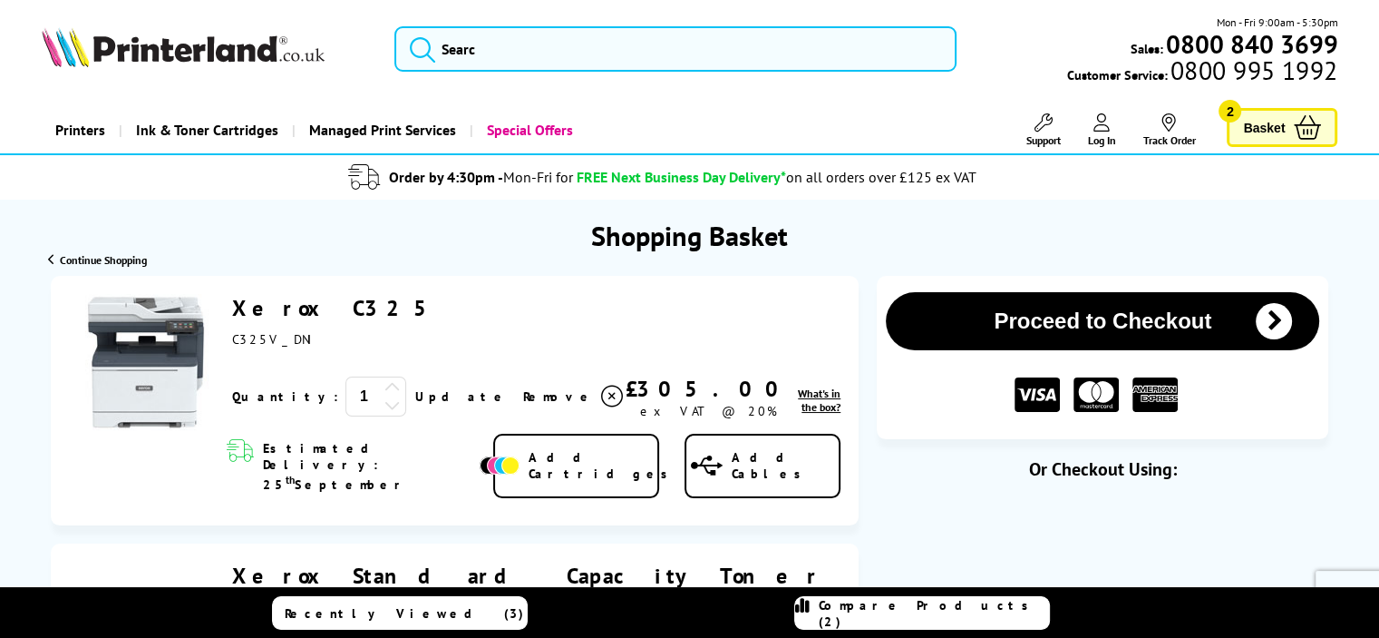
click at [1099, 127] on icon at bounding box center [1102, 122] width 16 height 18
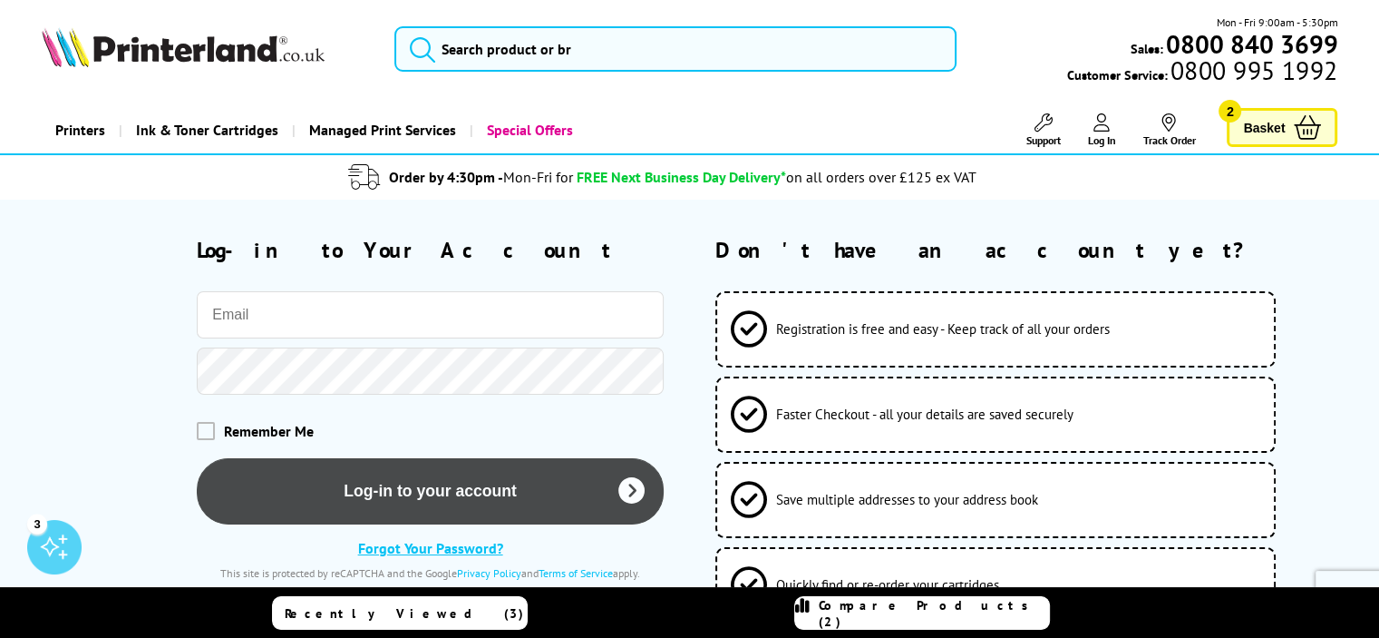
type input "[EMAIL_ADDRESS][DOMAIN_NAME]"
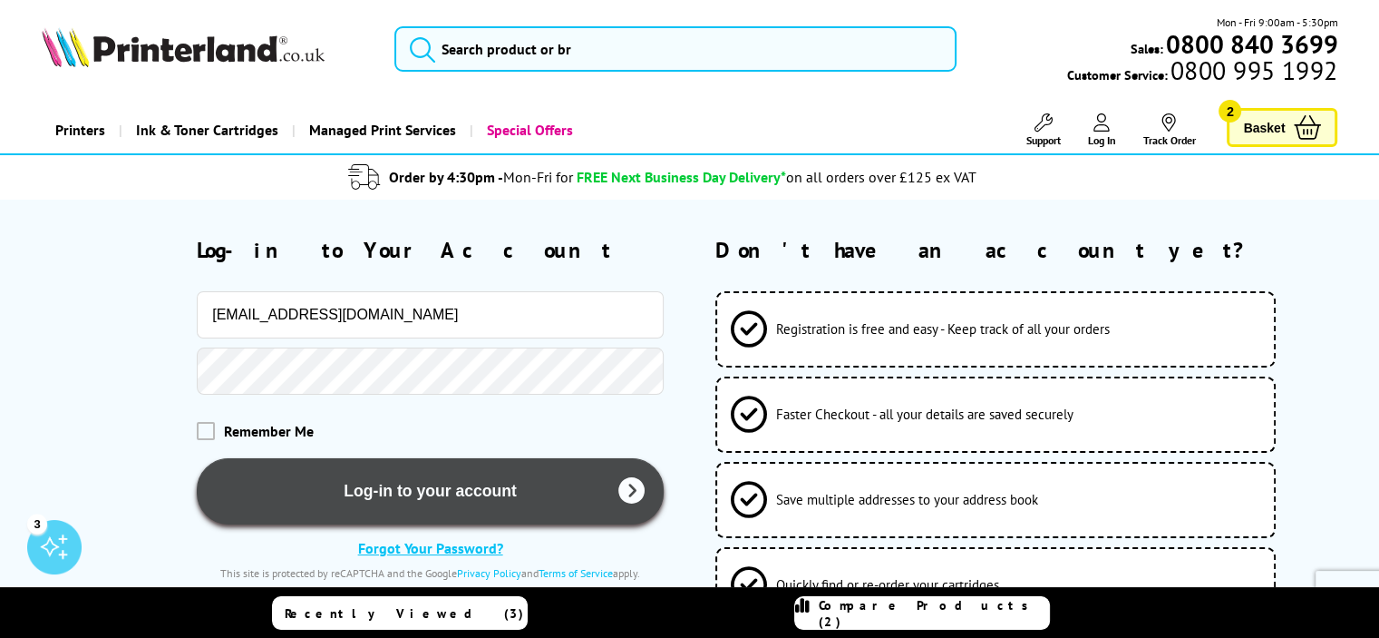
click at [558, 498] on button "Log-in to your account" at bounding box center [430, 491] width 467 height 66
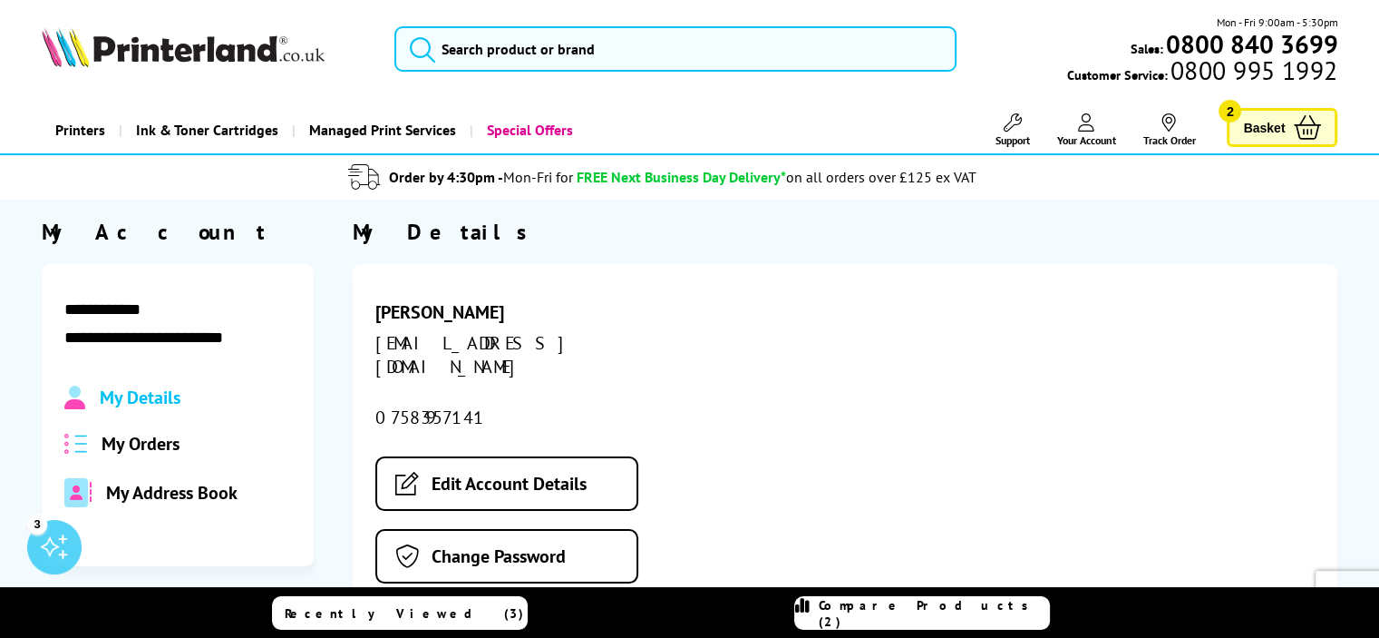
click at [1270, 133] on span "Basket" at bounding box center [1264, 127] width 42 height 24
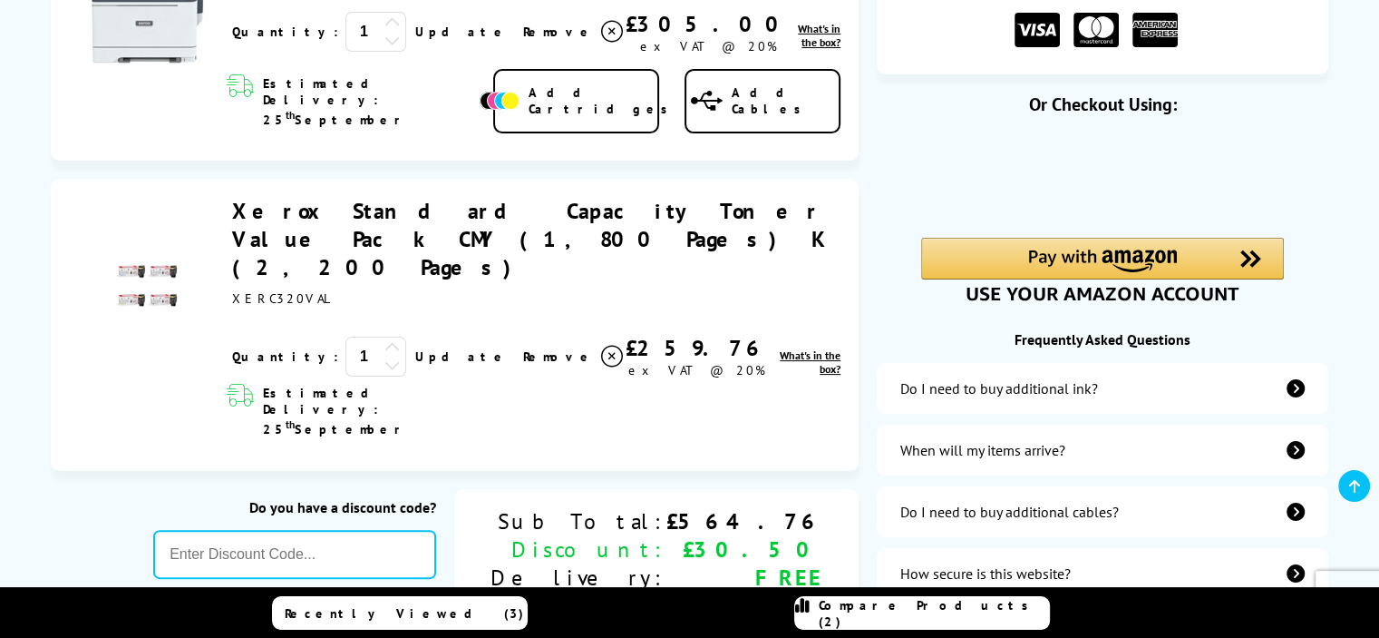
scroll to position [363, 0]
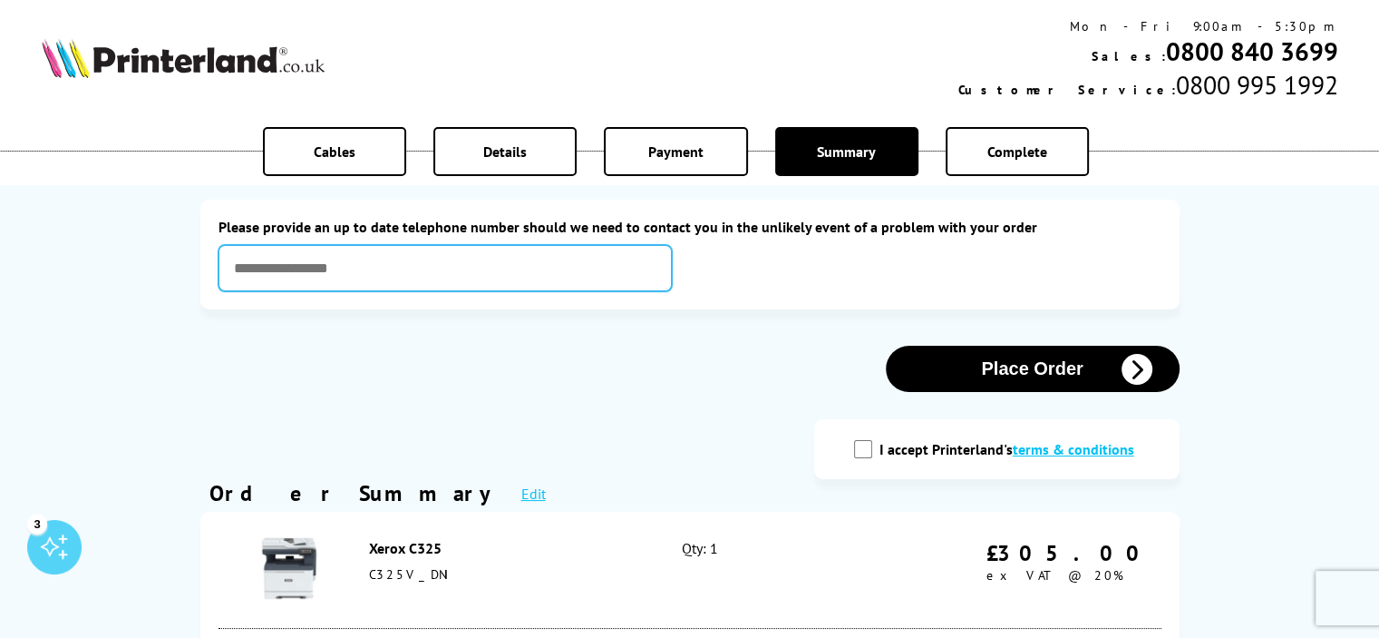
click at [388, 271] on input "text" at bounding box center [445, 268] width 453 height 46
paste input "**********"
type input "**********"
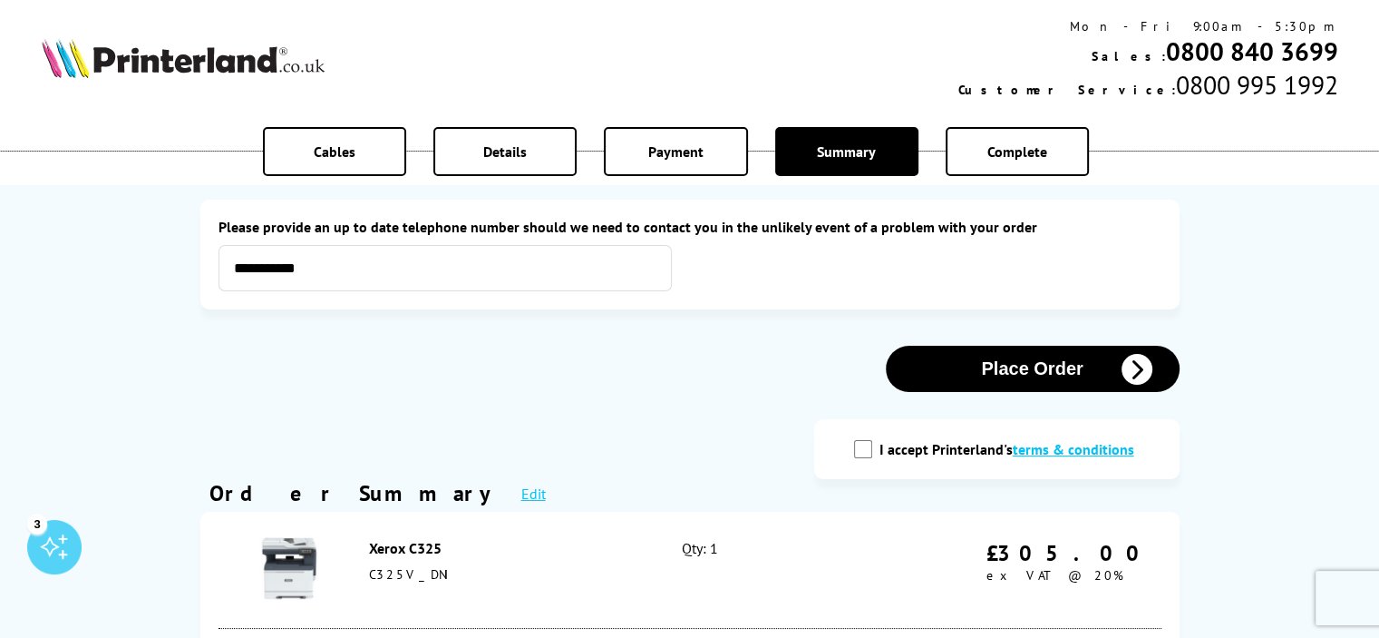
click at [862, 452] on input "I accept Printerland's terms & conditions" at bounding box center [863, 449] width 18 height 18
checkbox input "true"
click at [1038, 369] on button "Place Order" at bounding box center [1033, 369] width 294 height 46
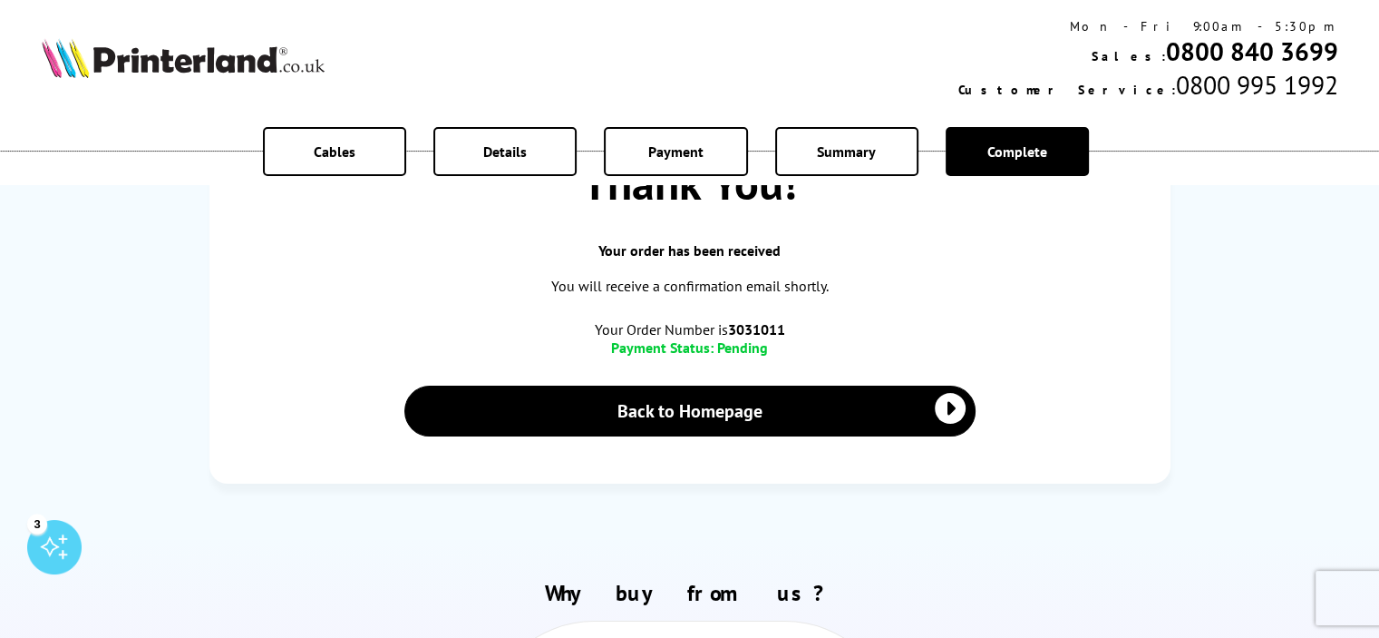
scroll to position [294, 0]
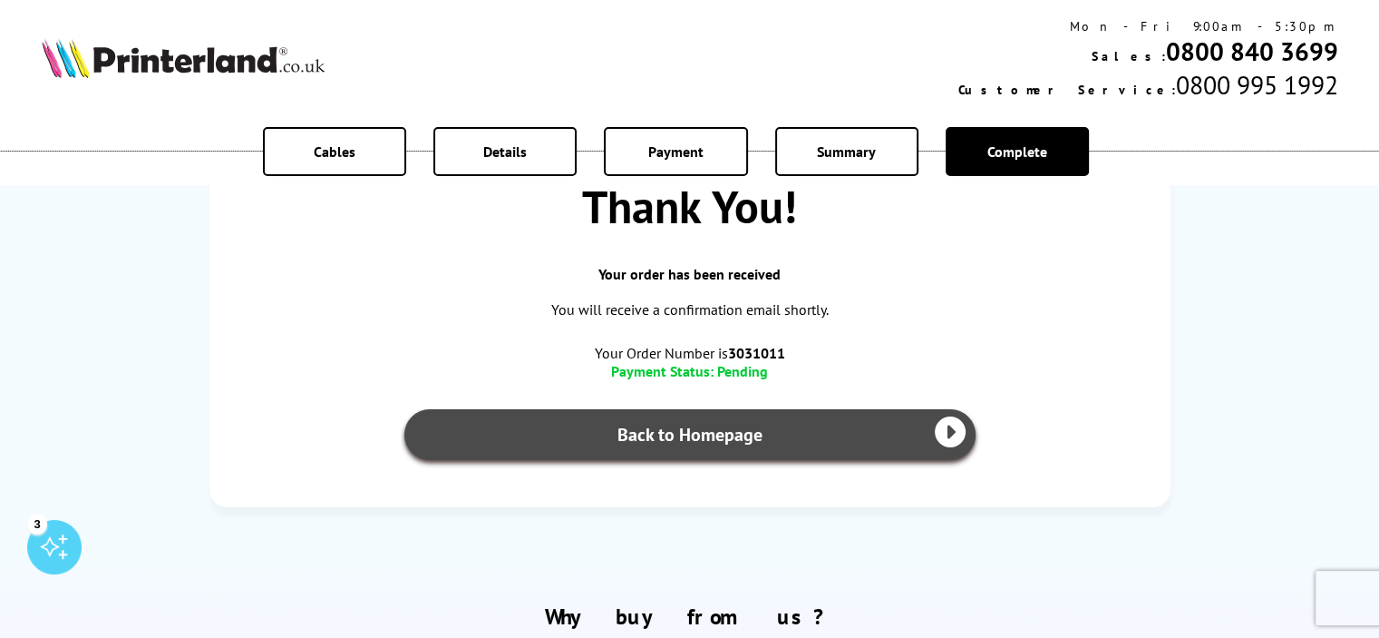
click at [907, 440] on link "Back to Homepage" at bounding box center [689, 434] width 571 height 51
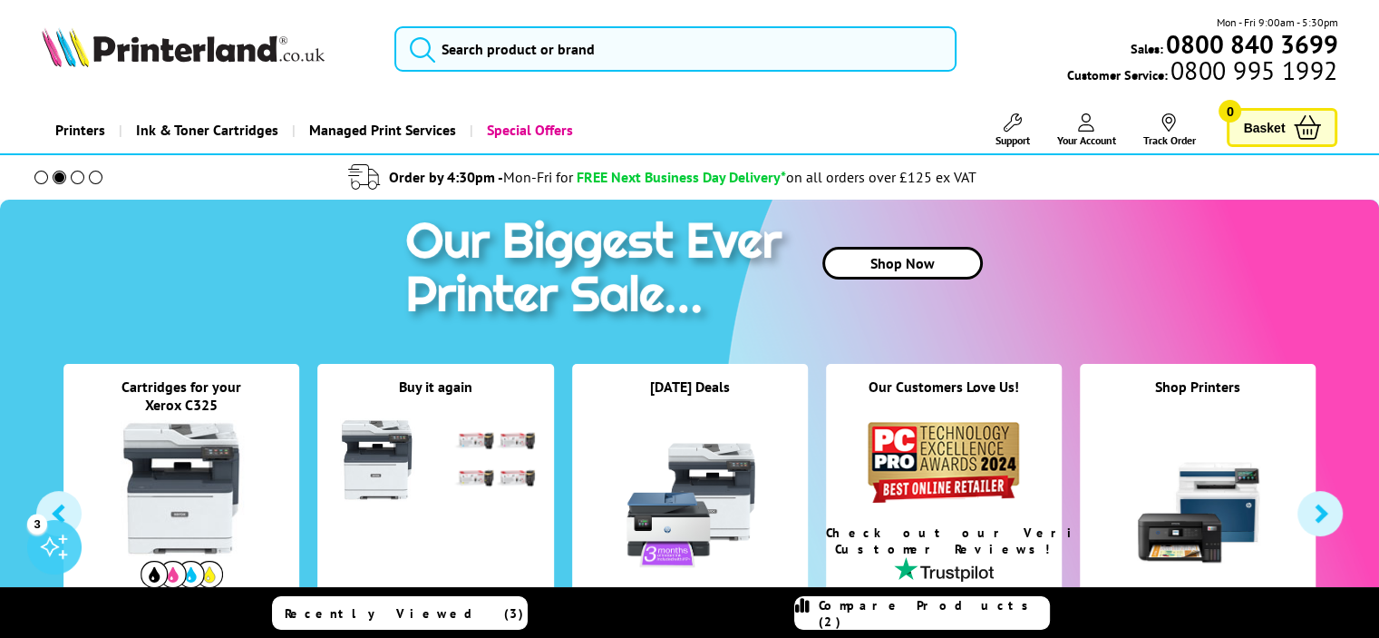
click at [1088, 130] on icon at bounding box center [1086, 122] width 16 height 18
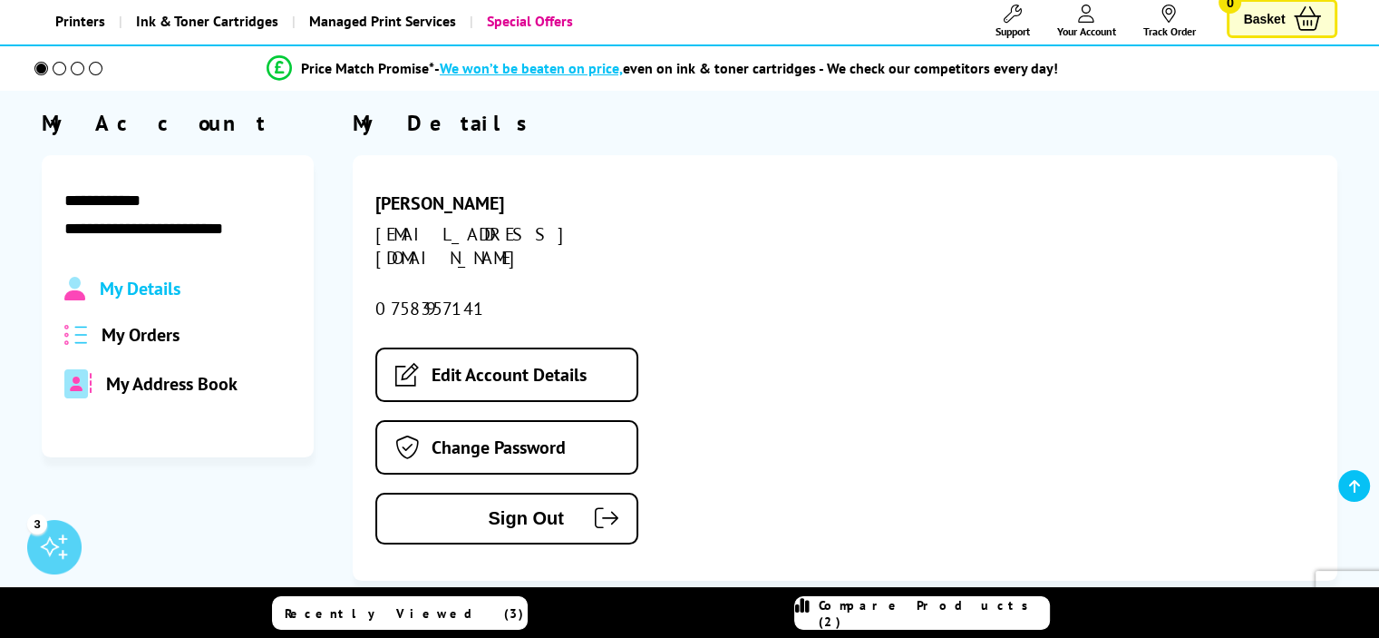
scroll to position [112, 0]
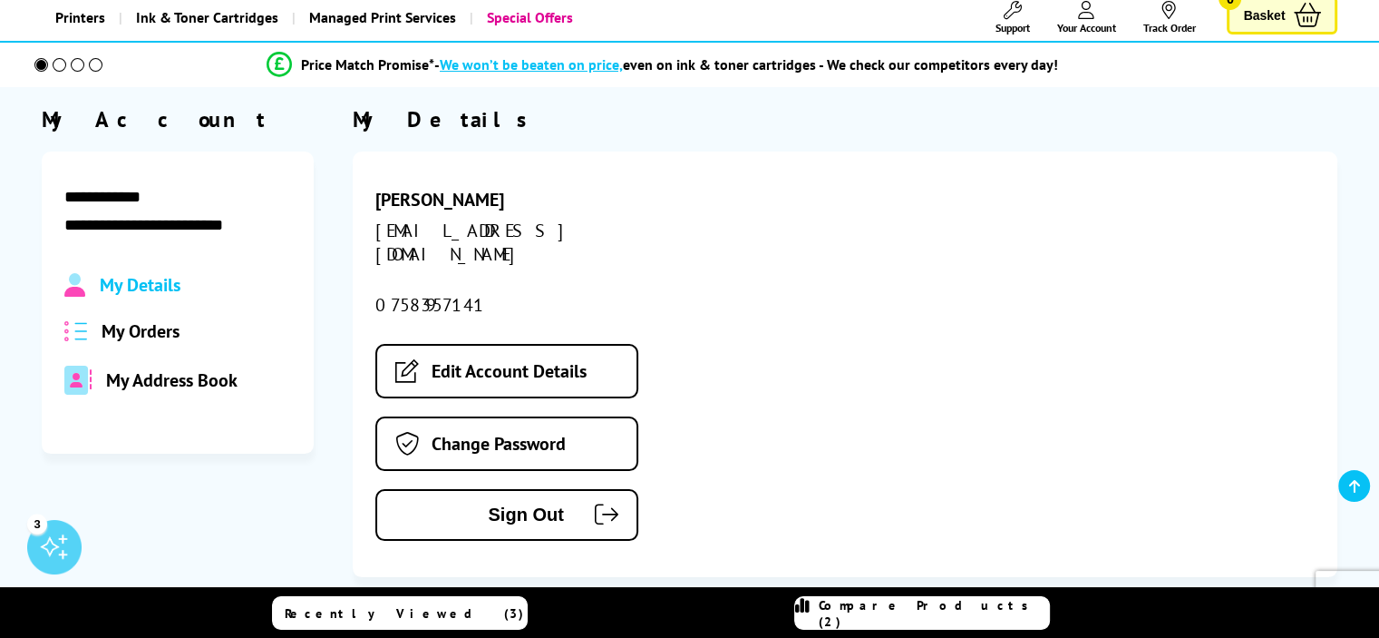
click at [135, 332] on span "My Orders" at bounding box center [141, 331] width 78 height 24
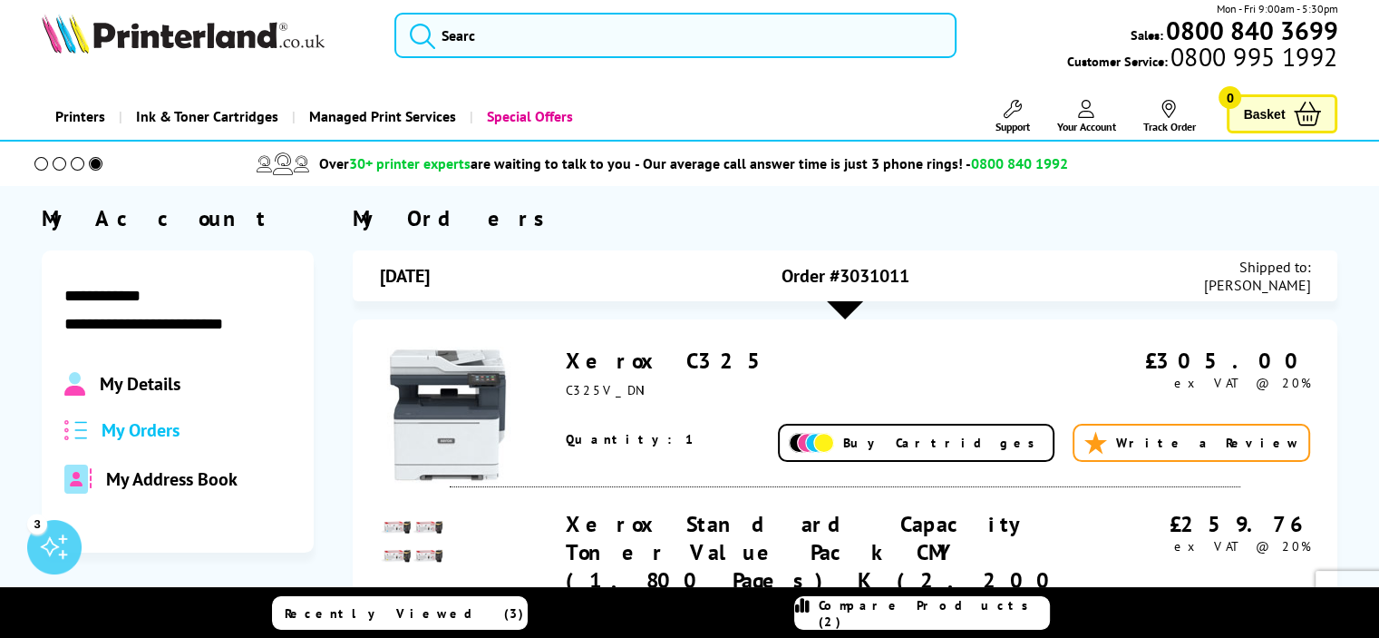
scroll to position [0, 0]
